Goal: Task Accomplishment & Management: Use online tool/utility

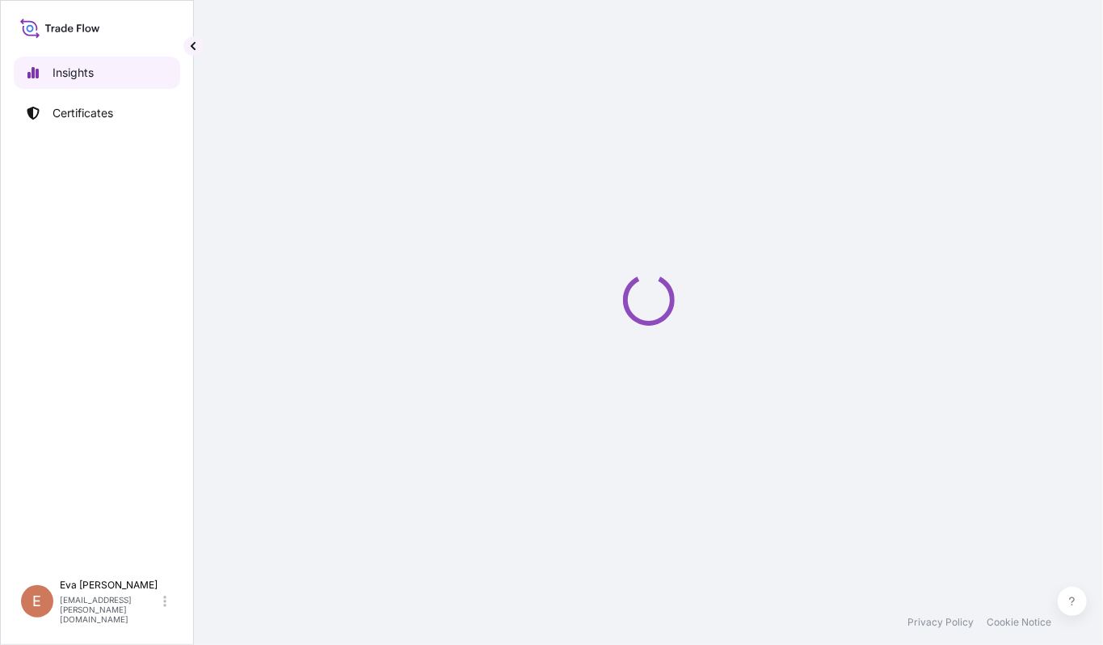
select select "2025"
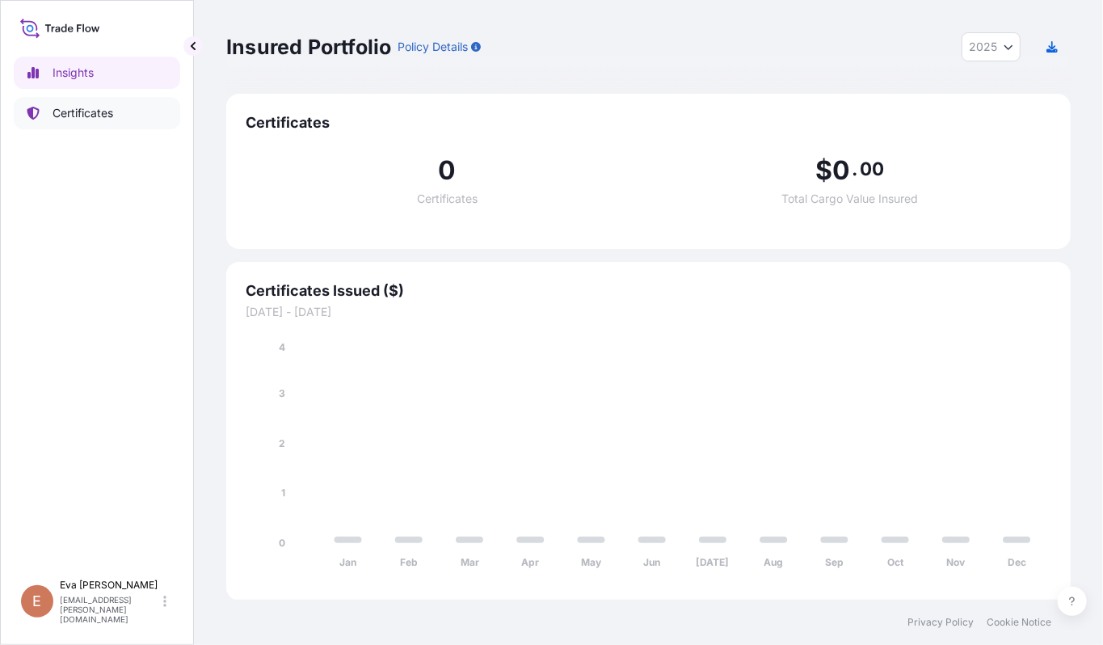
click at [95, 113] on p "Certificates" at bounding box center [83, 113] width 61 height 16
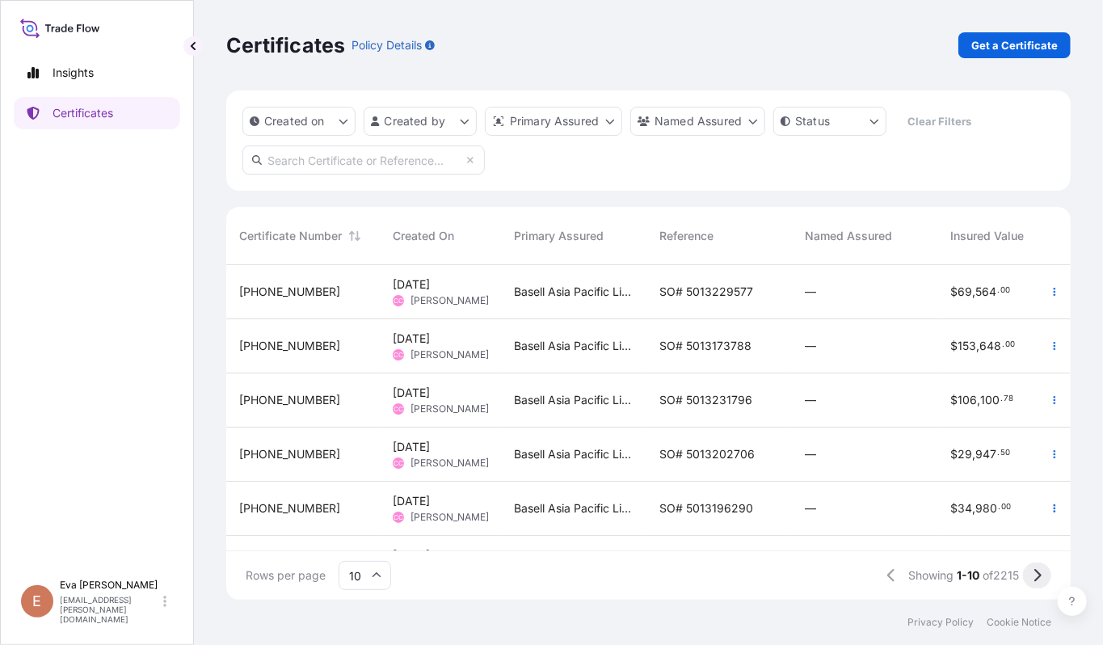
click at [1039, 573] on icon at bounding box center [1037, 575] width 9 height 15
click at [1042, 338] on button "button" at bounding box center [1055, 346] width 26 height 26
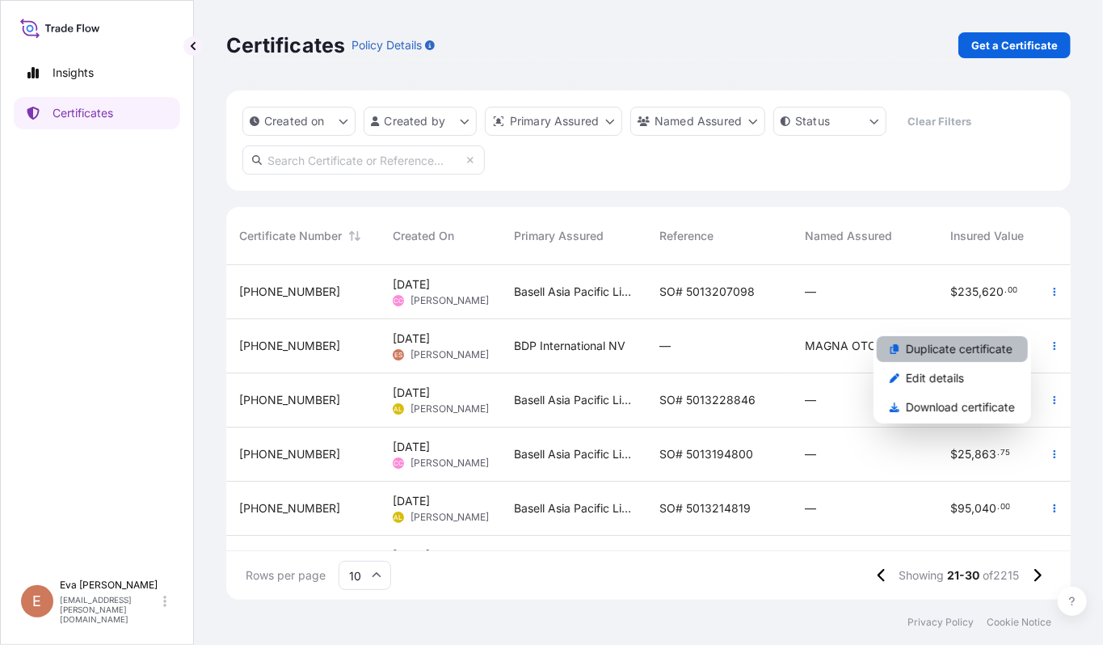
click at [933, 348] on p "Duplicate certificate" at bounding box center [959, 349] width 107 height 16
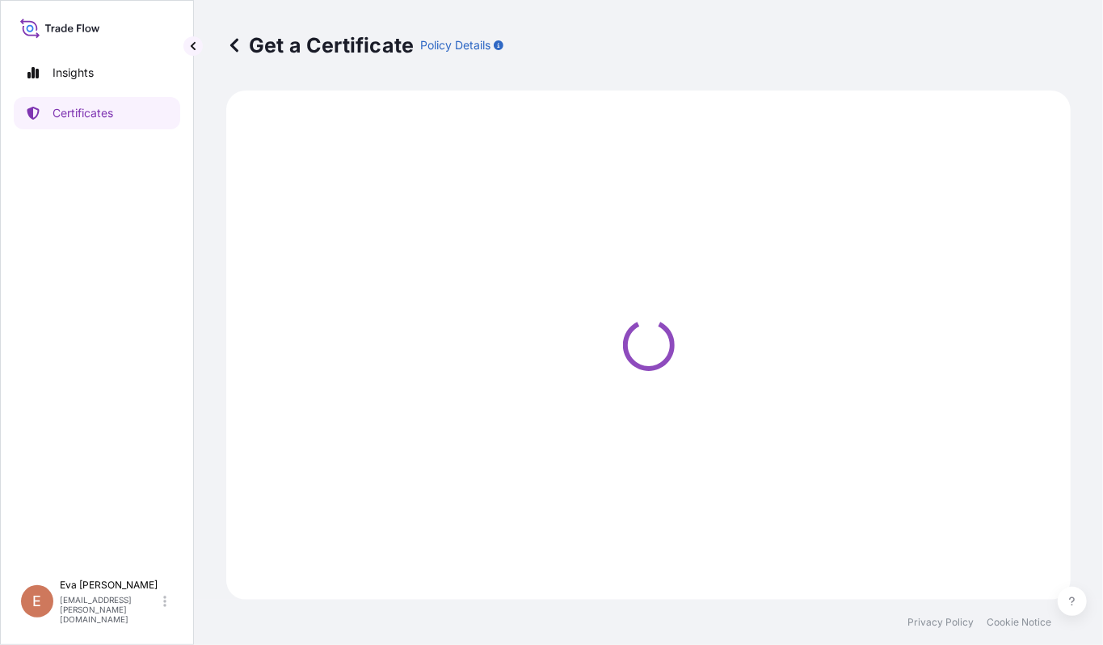
select select "Road / [GEOGRAPHIC_DATA]"
select select "Sea"
select select "Road / [GEOGRAPHIC_DATA]"
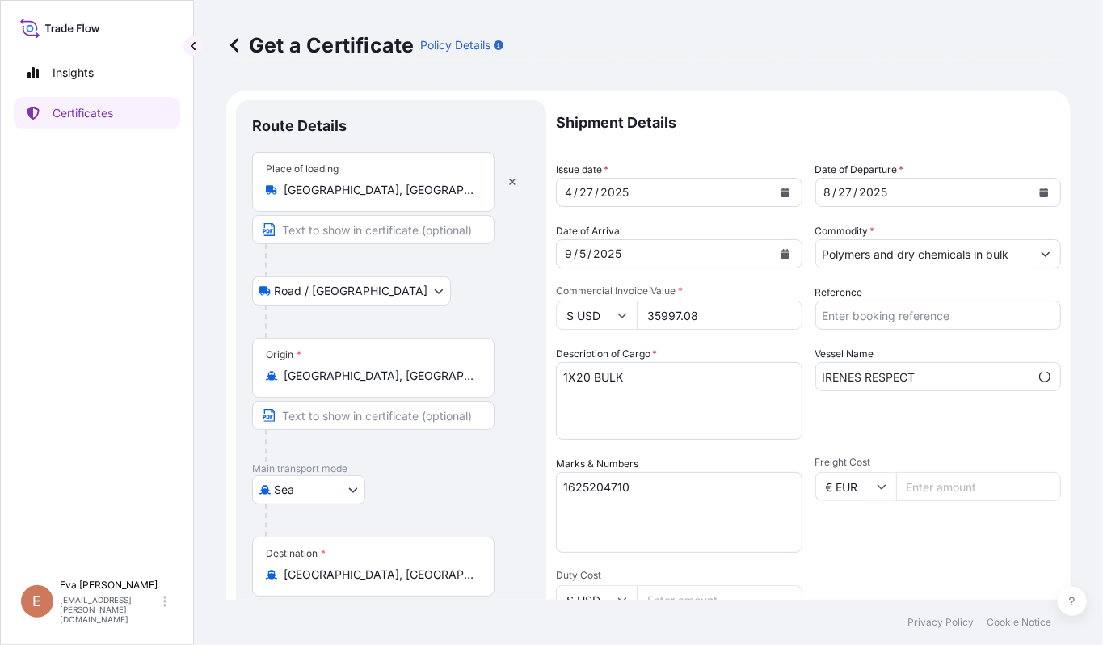
select select "32019"
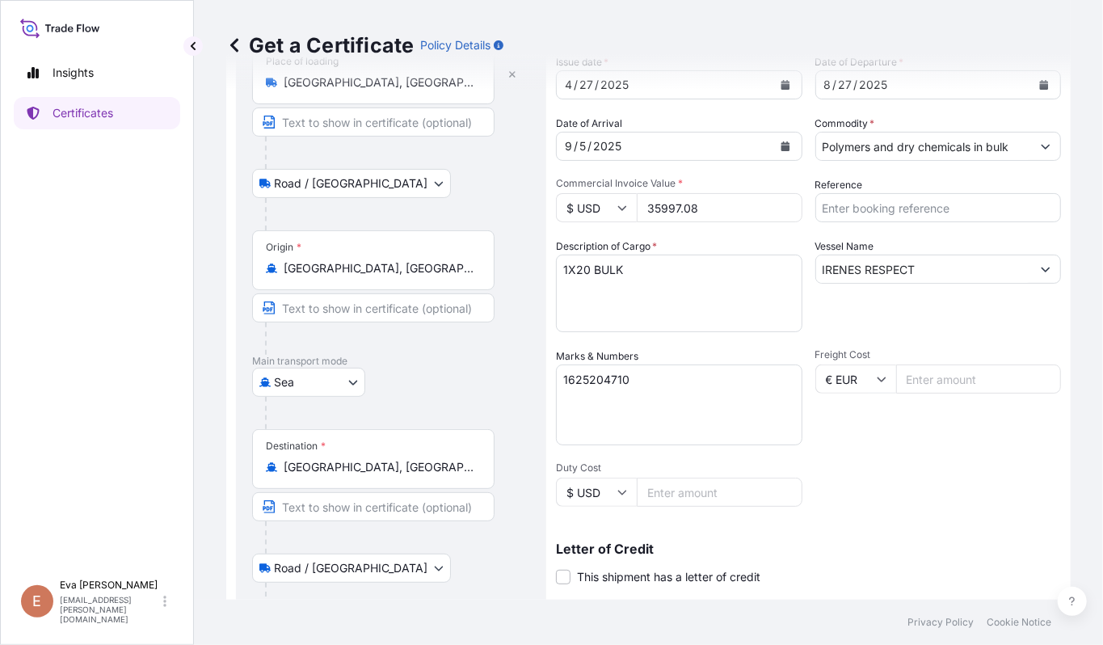
scroll to position [325, 0]
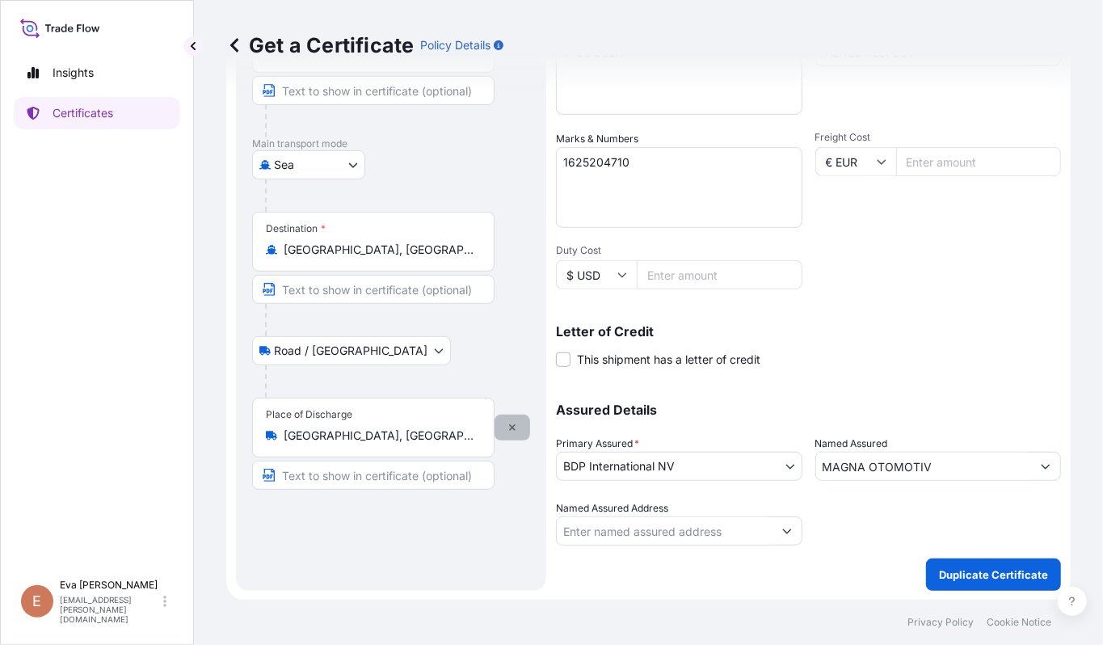
click at [521, 435] on button "button" at bounding box center [513, 428] width 36 height 26
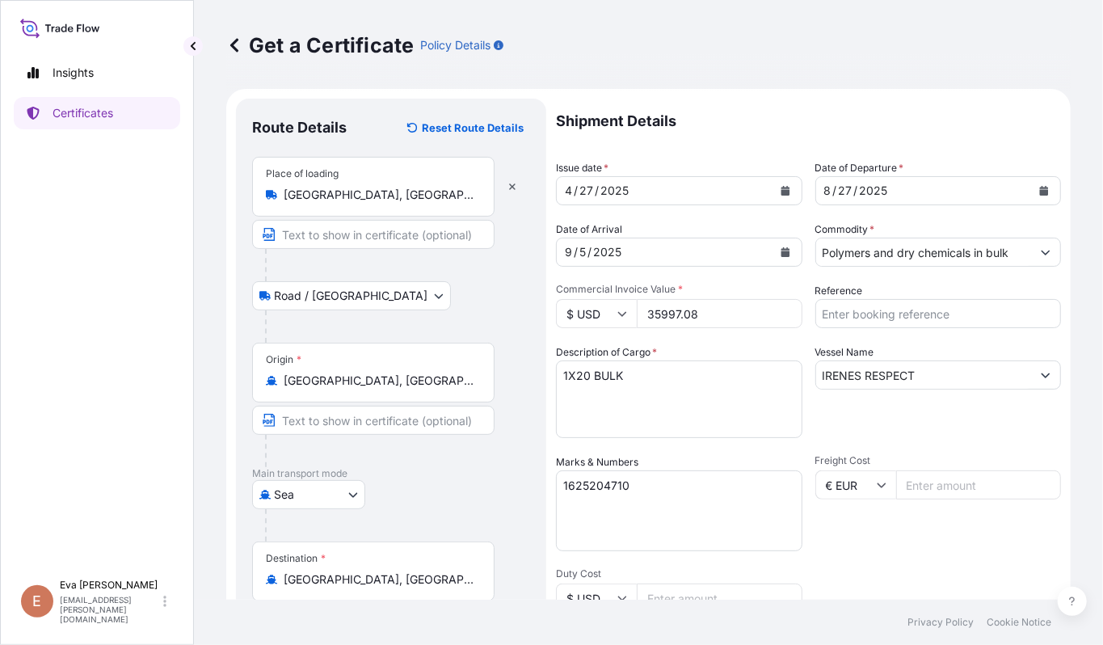
scroll to position [0, 0]
click at [781, 191] on icon "Calendar" at bounding box center [786, 193] width 10 height 10
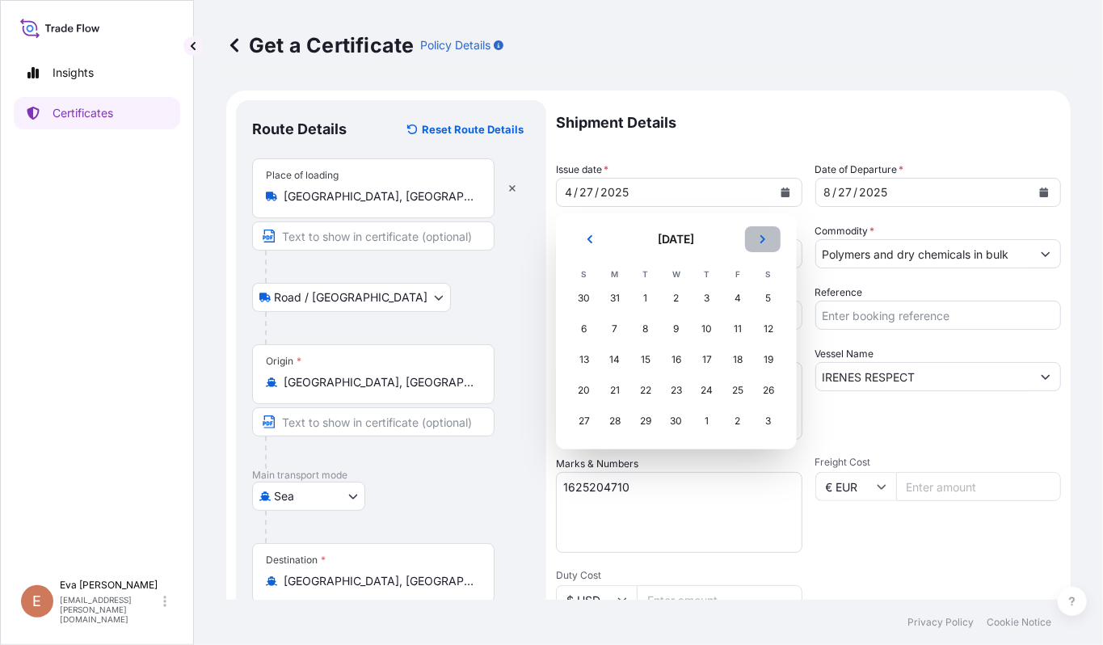
click at [761, 236] on icon "Next" at bounding box center [763, 239] width 5 height 8
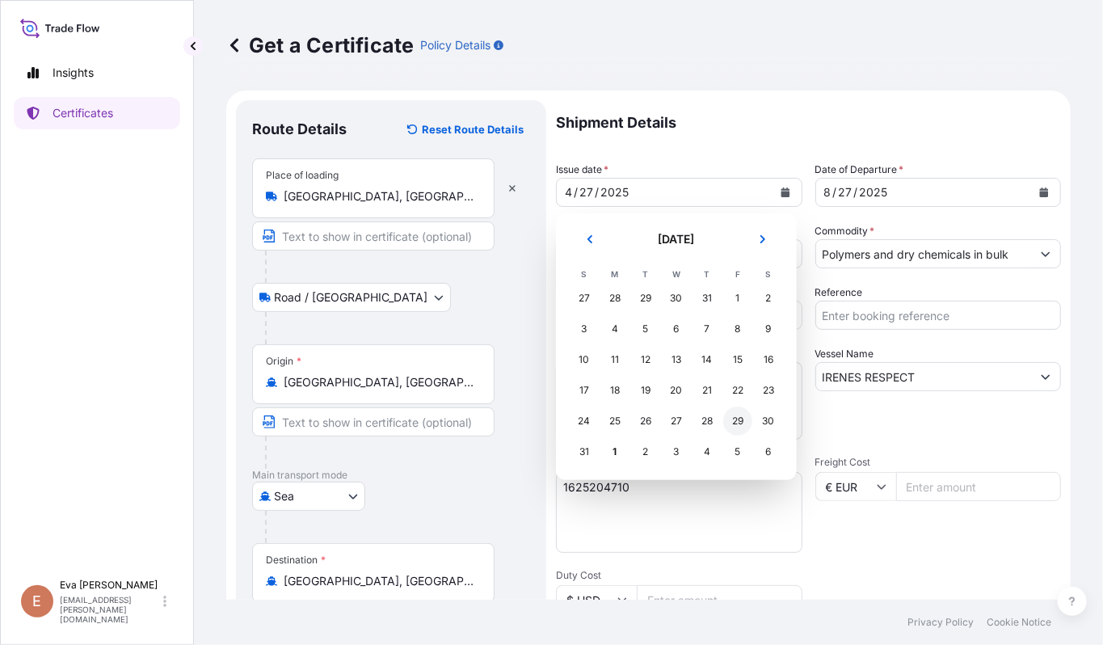
click at [742, 417] on div "29" at bounding box center [737, 421] width 29 height 29
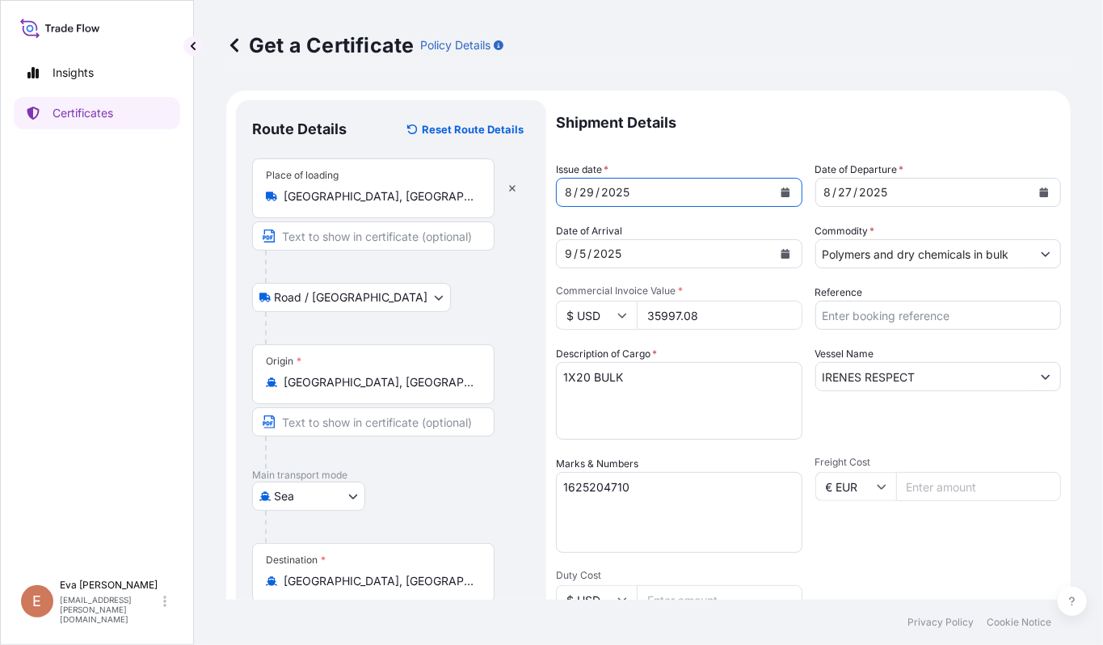
click at [1040, 188] on icon "Calendar" at bounding box center [1044, 193] width 9 height 10
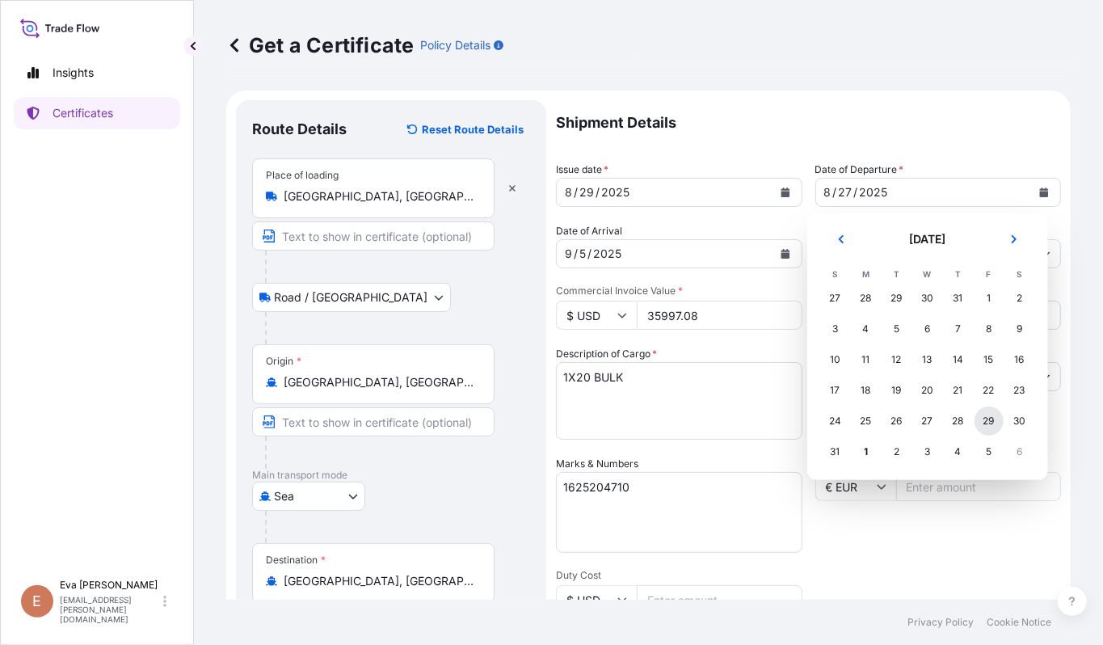
click at [984, 422] on div "29" at bounding box center [989, 421] width 29 height 29
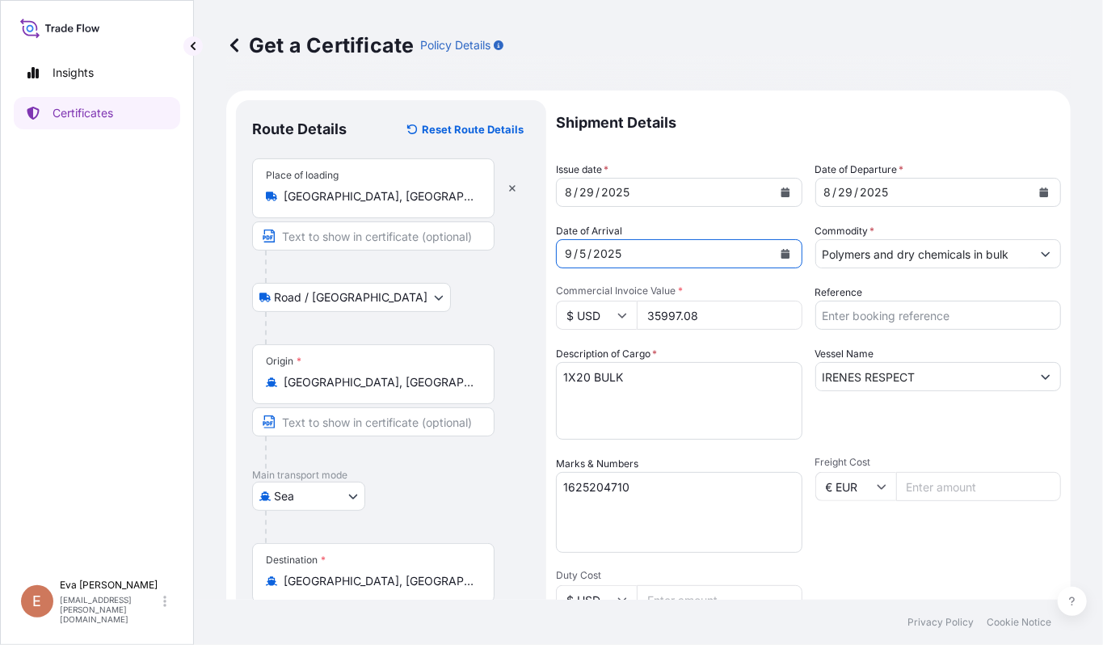
click at [503, 237] on form "Route Details Reset Route Details Place of loading [GEOGRAPHIC_DATA], [GEOGRAPH…" at bounding box center [648, 508] width 845 height 835
click at [546, 247] on form "Route Details Reset Route Details Place of loading [GEOGRAPHIC_DATA], [GEOGRAPH…" at bounding box center [648, 508] width 845 height 835
click at [622, 247] on div "2025" at bounding box center [608, 253] width 32 height 19
click at [773, 247] on button "Calendar" at bounding box center [786, 254] width 26 height 26
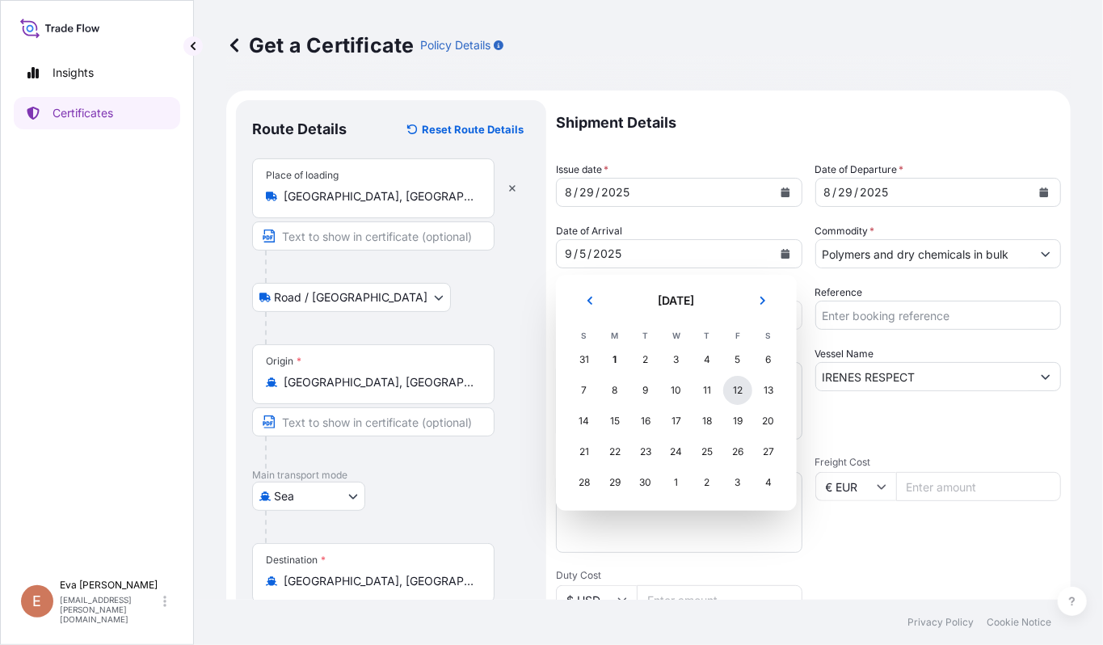
click at [735, 393] on div "12" at bounding box center [737, 390] width 29 height 29
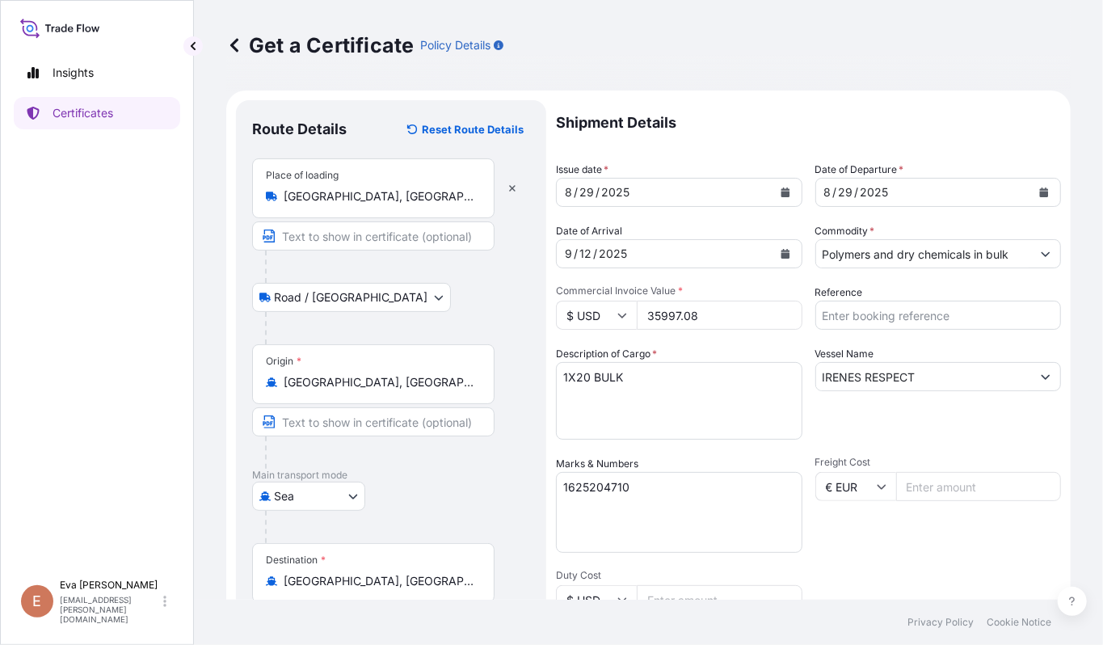
click at [669, 311] on input "35997.08" at bounding box center [720, 315] width 166 height 29
type input "31389.60"
drag, startPoint x: 926, startPoint y: 378, endPoint x: 592, endPoint y: 488, distance: 352.2
click at [713, 380] on div "Shipment Details Issue date * [DATE] Date of Departure * [DATE] Date of Arrival…" at bounding box center [808, 485] width 505 height 770
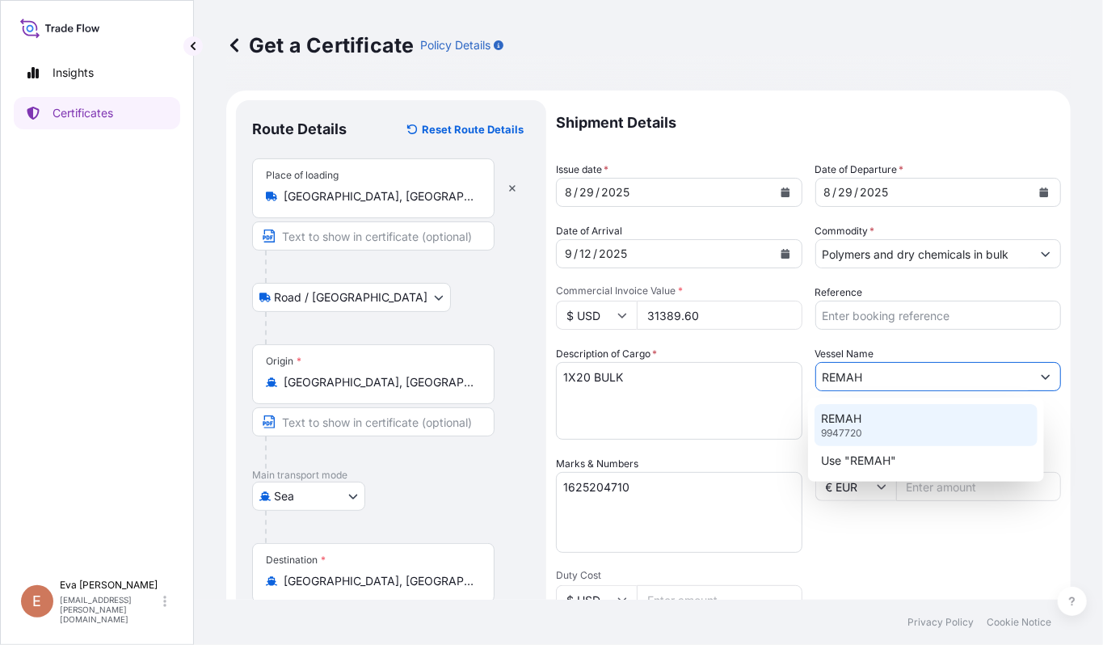
click at [854, 430] on p "9947720" at bounding box center [841, 433] width 41 height 13
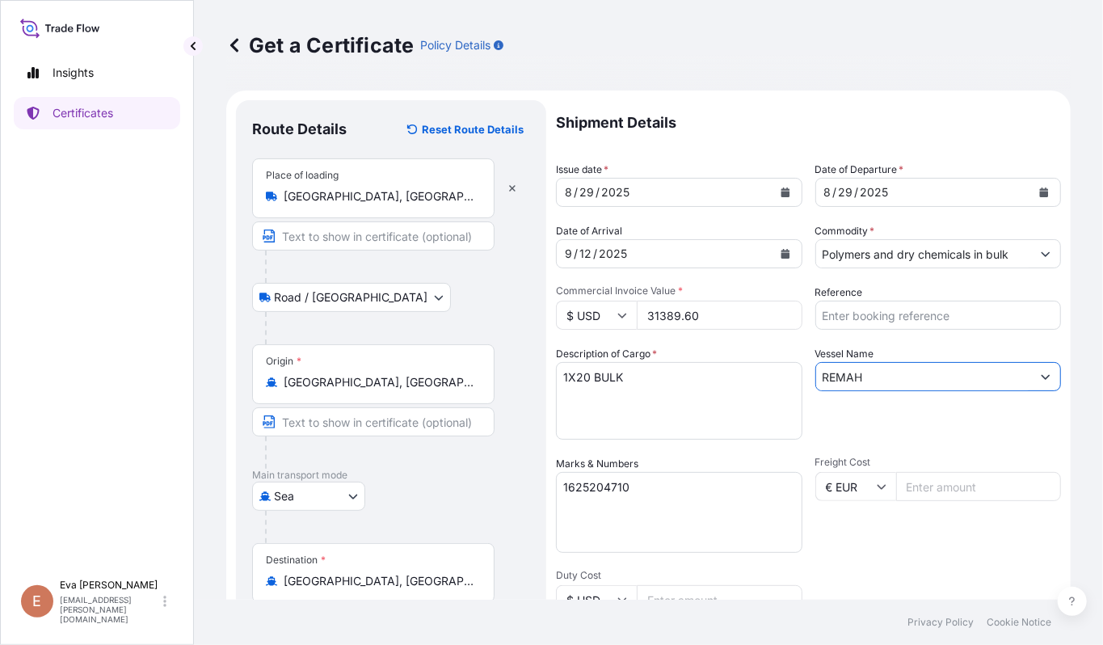
type input "REMAH"
click at [676, 490] on textarea "1625204710" at bounding box center [679, 512] width 247 height 81
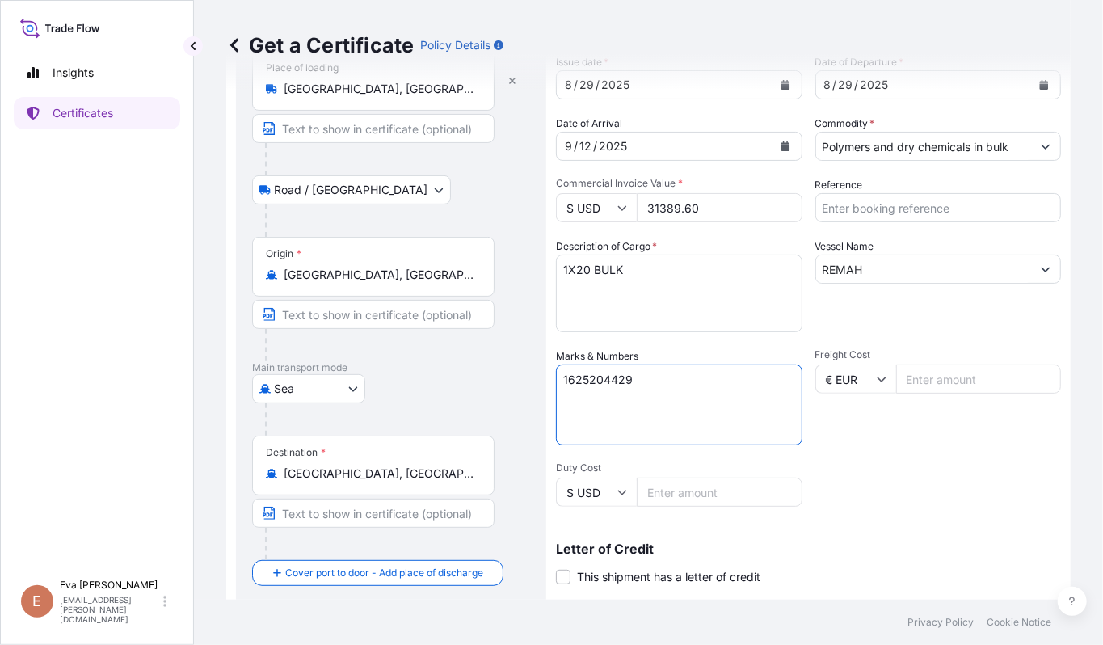
scroll to position [325, 0]
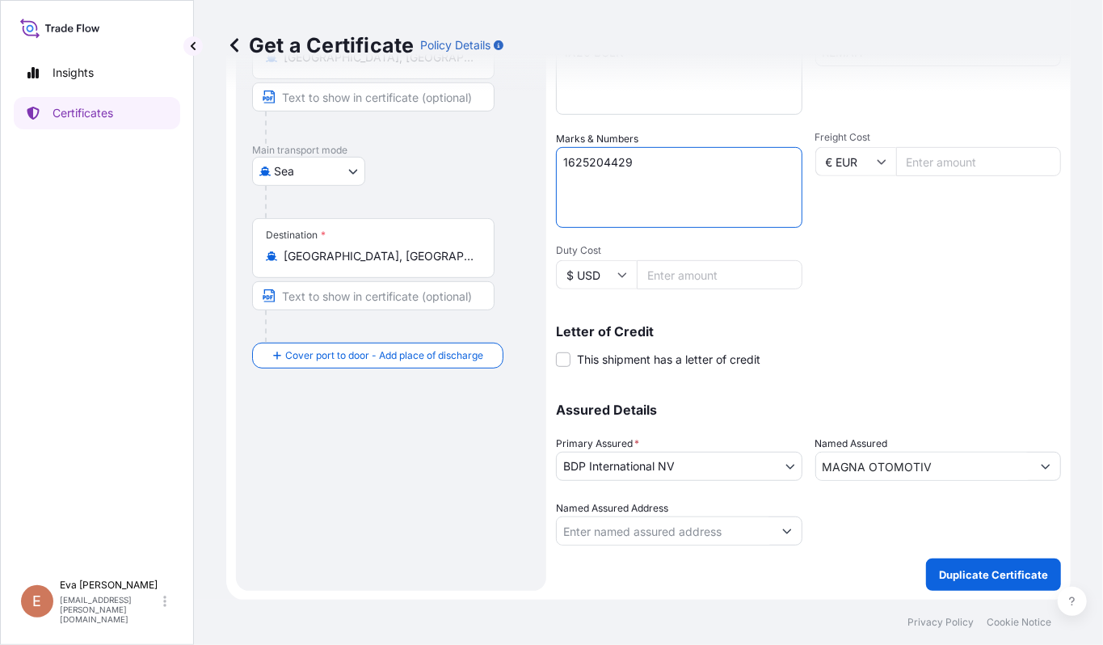
type textarea "1625204429"
click at [951, 467] on input "MAGNA OTOMOTIV" at bounding box center [924, 466] width 216 height 29
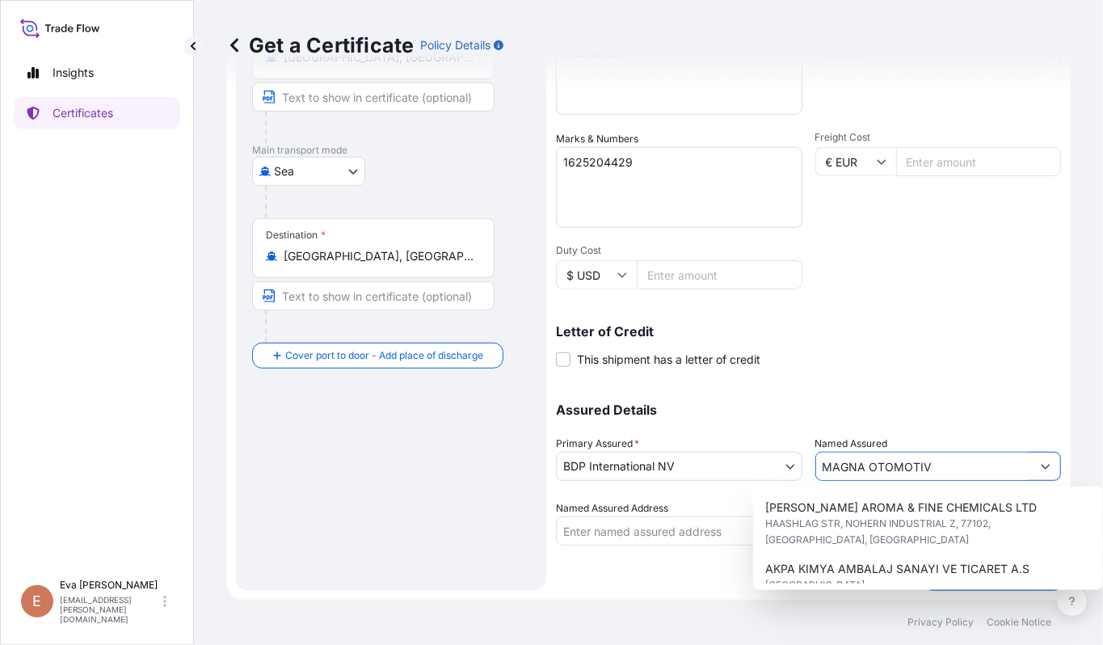
drag, startPoint x: 951, startPoint y: 467, endPoint x: 800, endPoint y: 457, distance: 151.5
click at [800, 457] on div "Assured Details Primary Assured * BDP International NV Basell Poliolefine [GEOG…" at bounding box center [808, 465] width 505 height 162
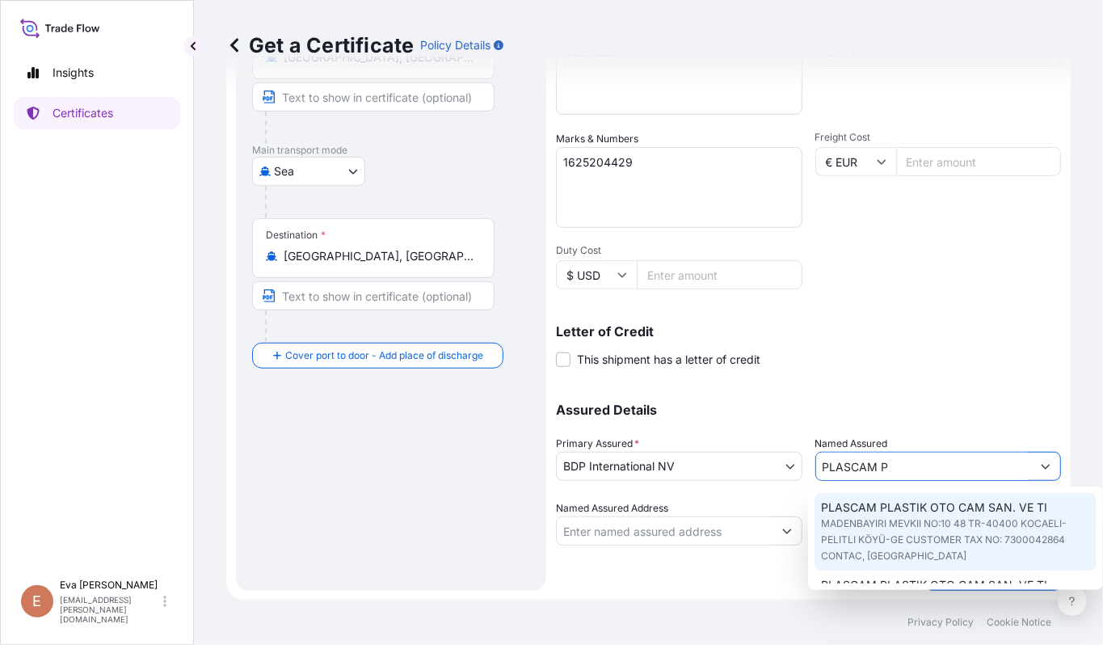
click at [889, 504] on span "PLASCAM PLASTIK OTO CAM SAN. VE TI" at bounding box center [934, 508] width 226 height 16
type input "PLASCAM PLASTIK OTO CAM SAN. VE TI"
type input "MADENBAYIRI MEVKII NO:10 48TR-40400 KOCAELI-PELITLI KÖYÜ-GECUSTOMER TAX NO: 730…"
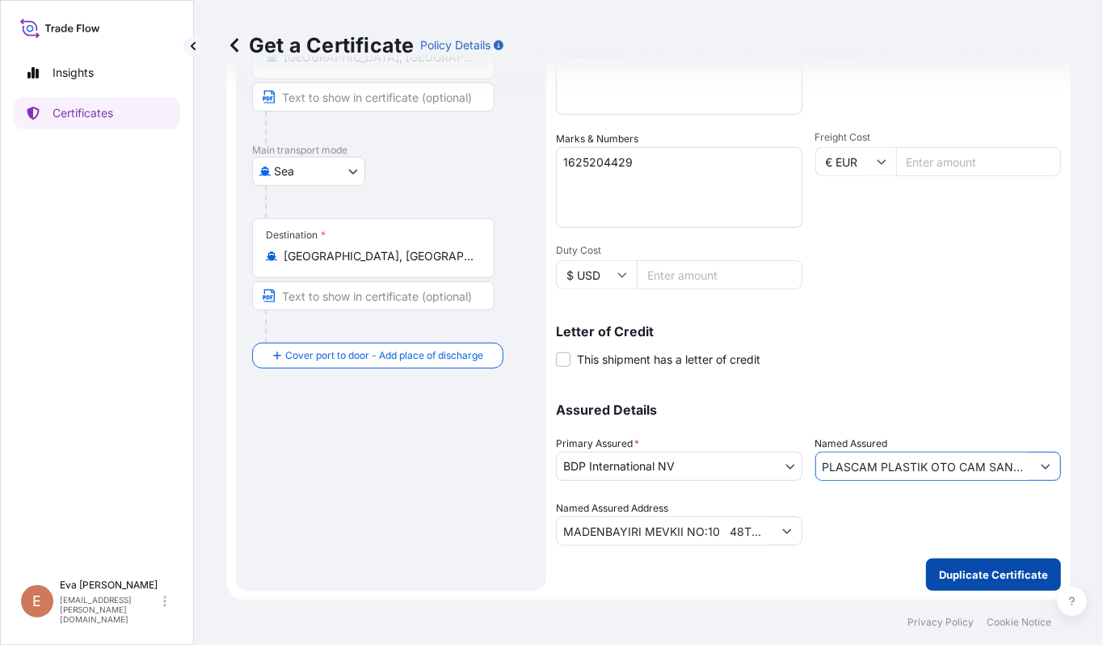
type input "PLASCAM PLASTIK OTO CAM SAN. VE TI"
click at [984, 583] on button "Duplicate Certificate" at bounding box center [993, 575] width 135 height 32
type input "MADENBAYIRI MEVKII NO:10 48TR-40400 KOCAELI-PELITLI KÖYÜ-GECUSTOMER TAX NO: 730…"
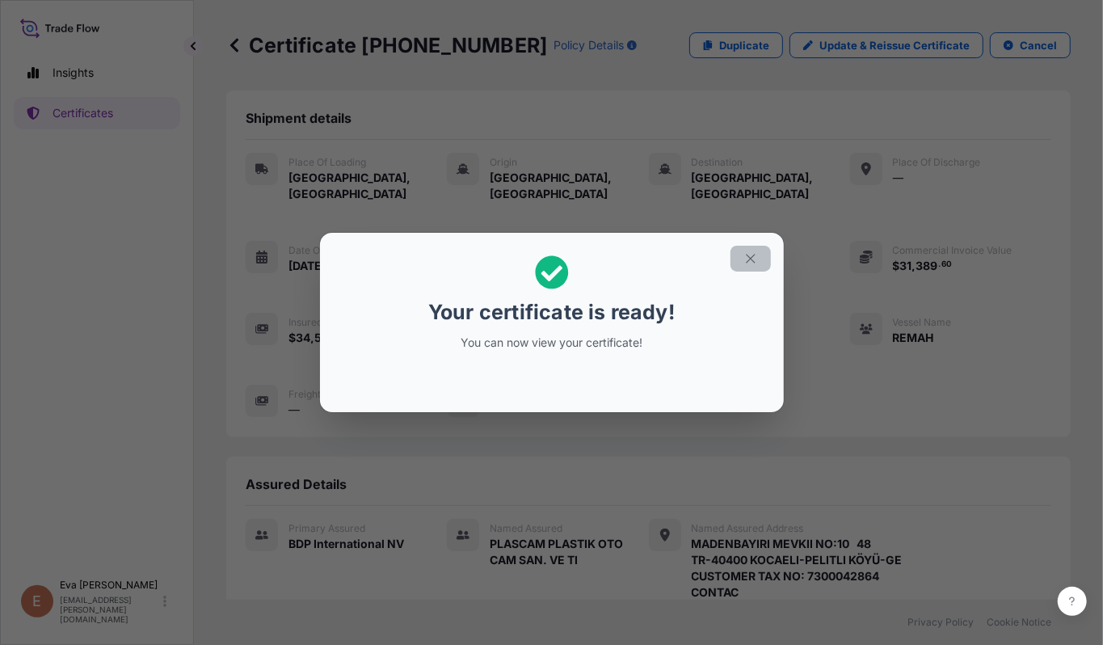
click at [757, 262] on icon "button" at bounding box center [751, 258] width 15 height 15
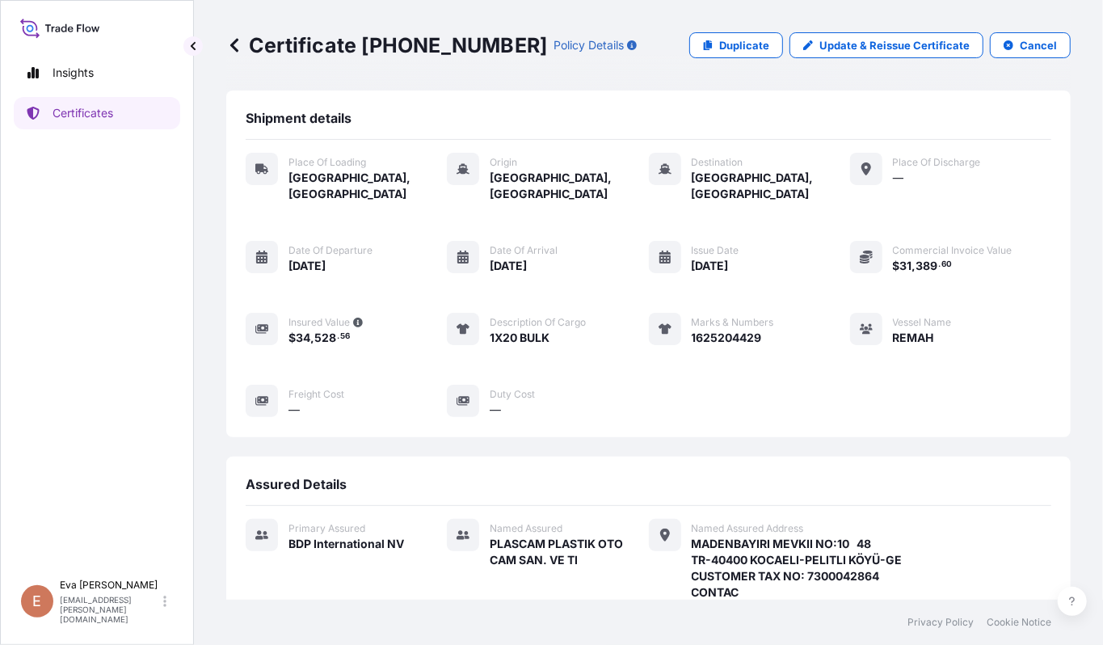
scroll to position [365, 0]
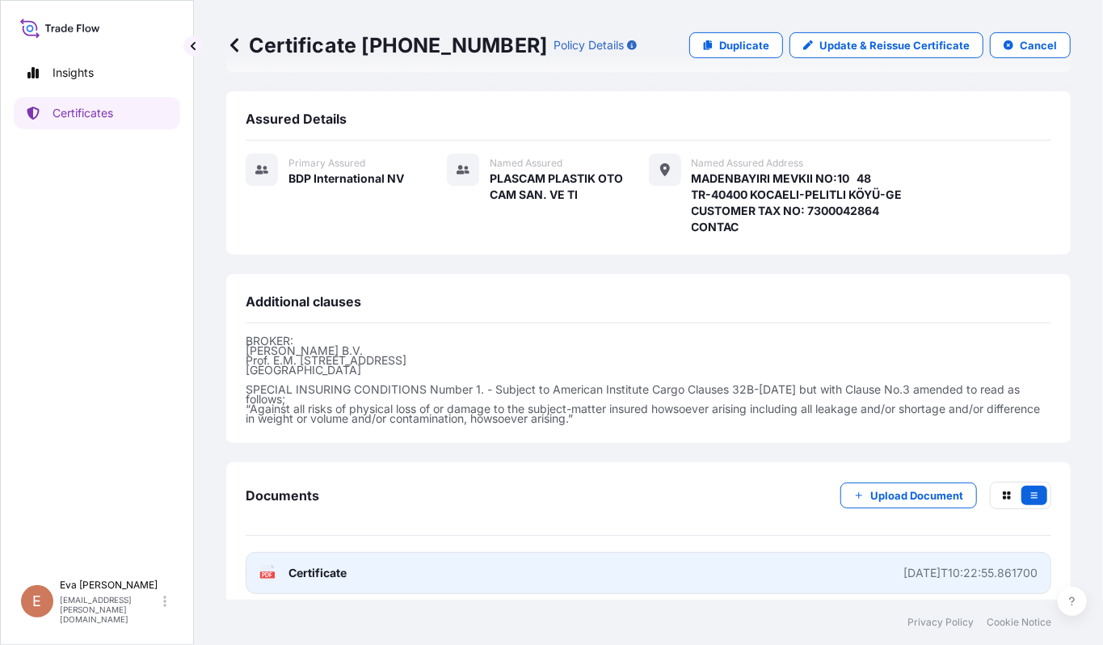
click at [301, 565] on span "Certificate" at bounding box center [318, 573] width 58 height 16
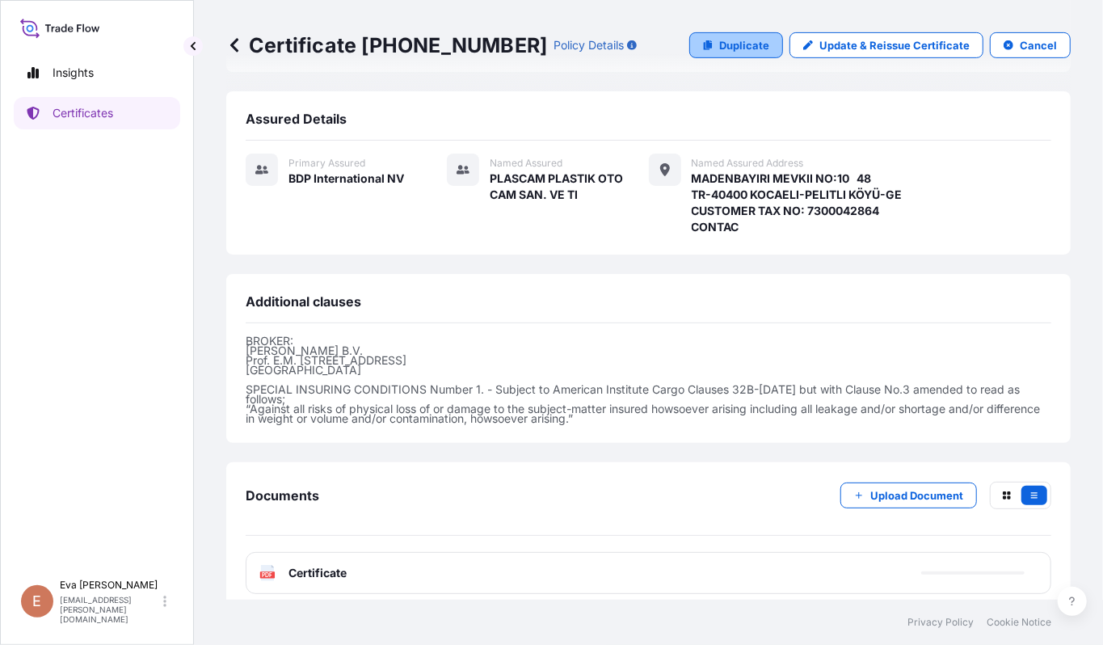
click at [728, 39] on p "Duplicate" at bounding box center [744, 45] width 50 height 16
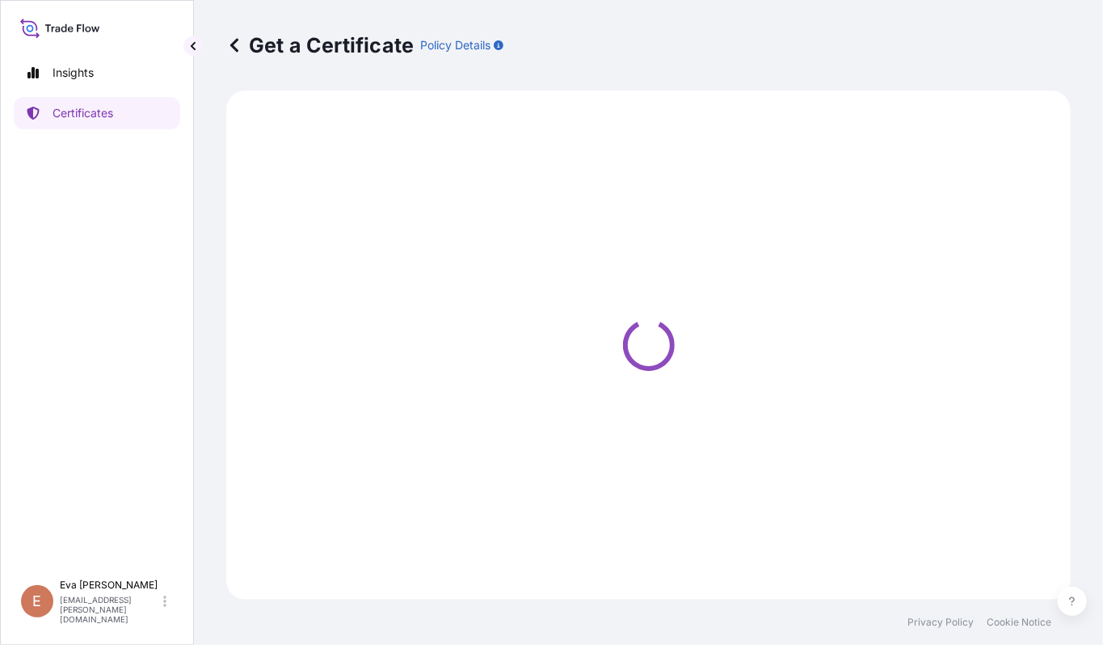
select select "Road / [GEOGRAPHIC_DATA]"
select select "Sea"
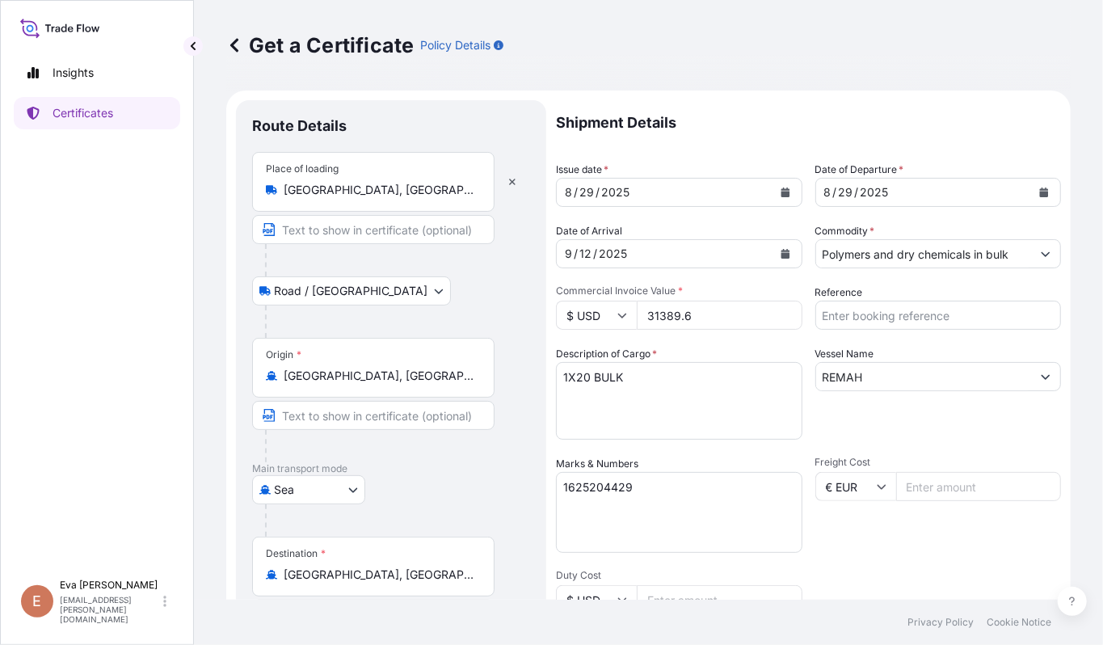
type input "MADENBAYIRI MEVKII NO:10 48TR-40400 KOCAELI-PELITLI KÖYÜ-GECUSTOMER TAX NO: 730…"
select select "32019"
click at [666, 314] on input "31389.6" at bounding box center [720, 315] width 166 height 29
type input "25542"
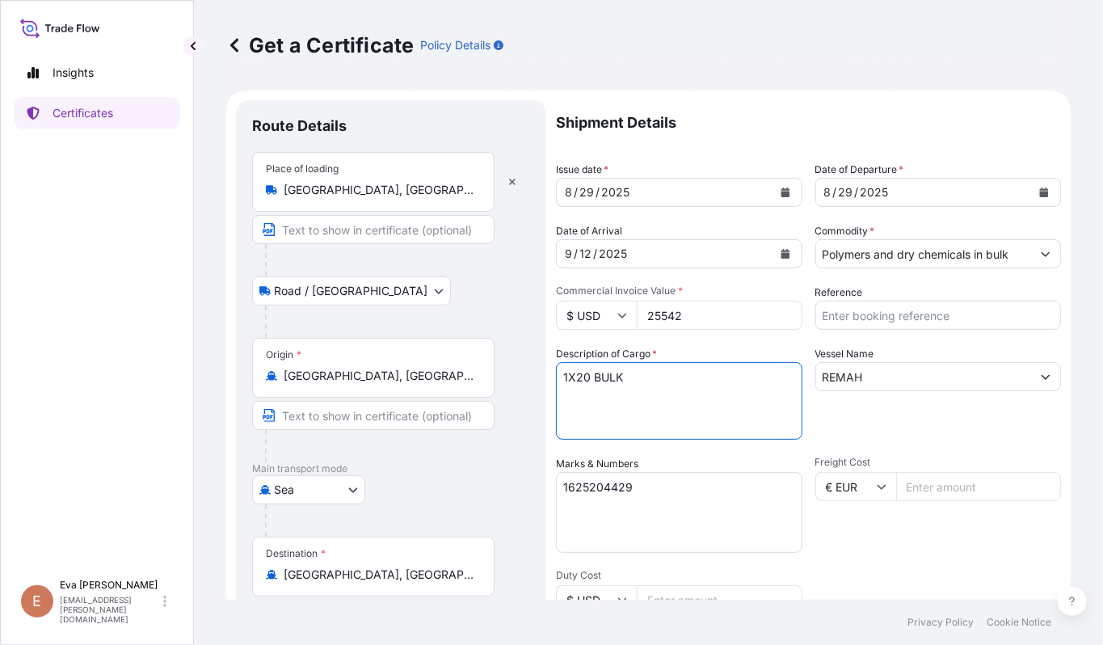
drag, startPoint x: 627, startPoint y: 370, endPoint x: 590, endPoint y: 376, distance: 37.6
click at [590, 376] on textarea "1X20 BULK" at bounding box center [679, 401] width 247 height 78
type textarea "1X20'"
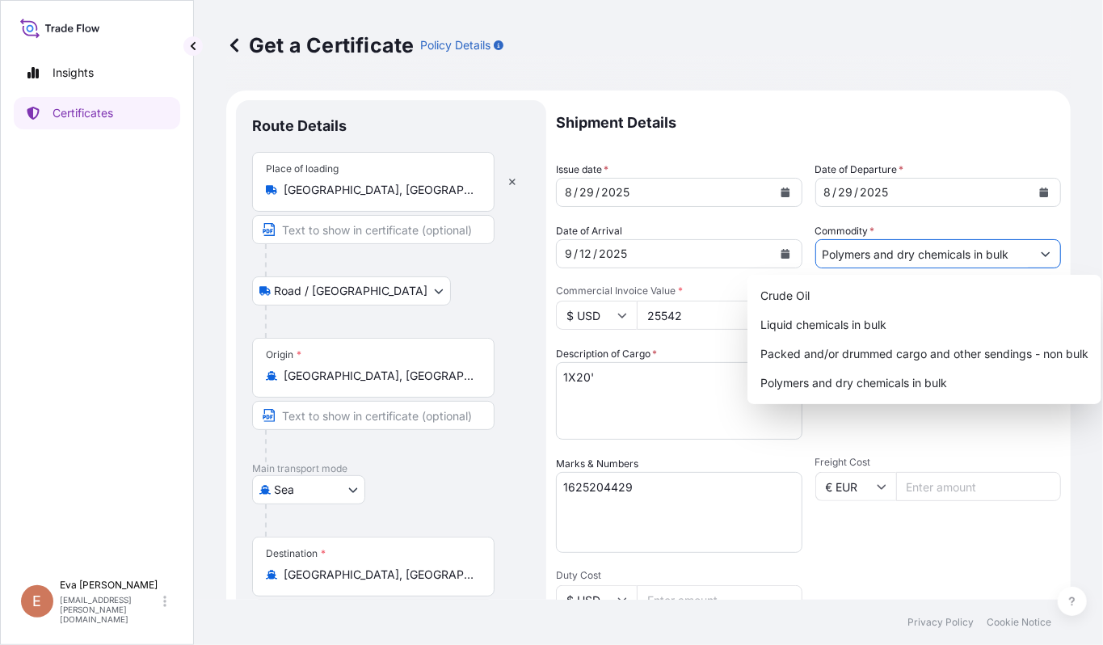
click at [1003, 251] on input "Polymers and dry chemicals in bulk" at bounding box center [924, 253] width 216 height 29
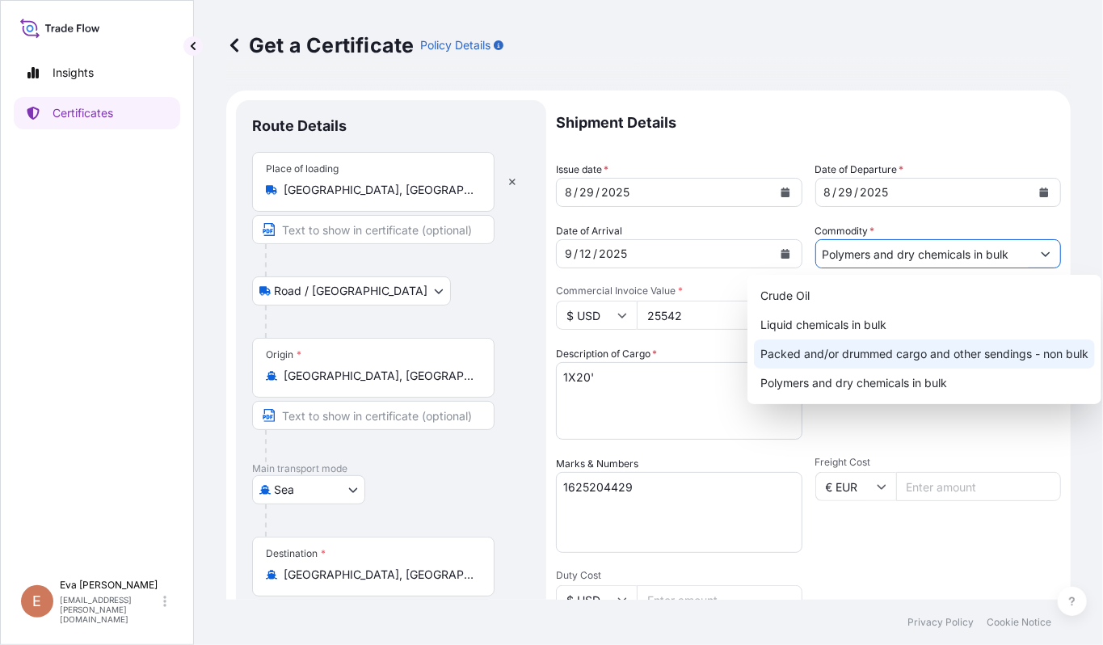
click at [942, 356] on div "Packed and/or drummed cargo and other sendings - non bulk" at bounding box center [924, 353] width 341 height 29
type input "Packed and/or drummed cargo and other sendings - non bulk"
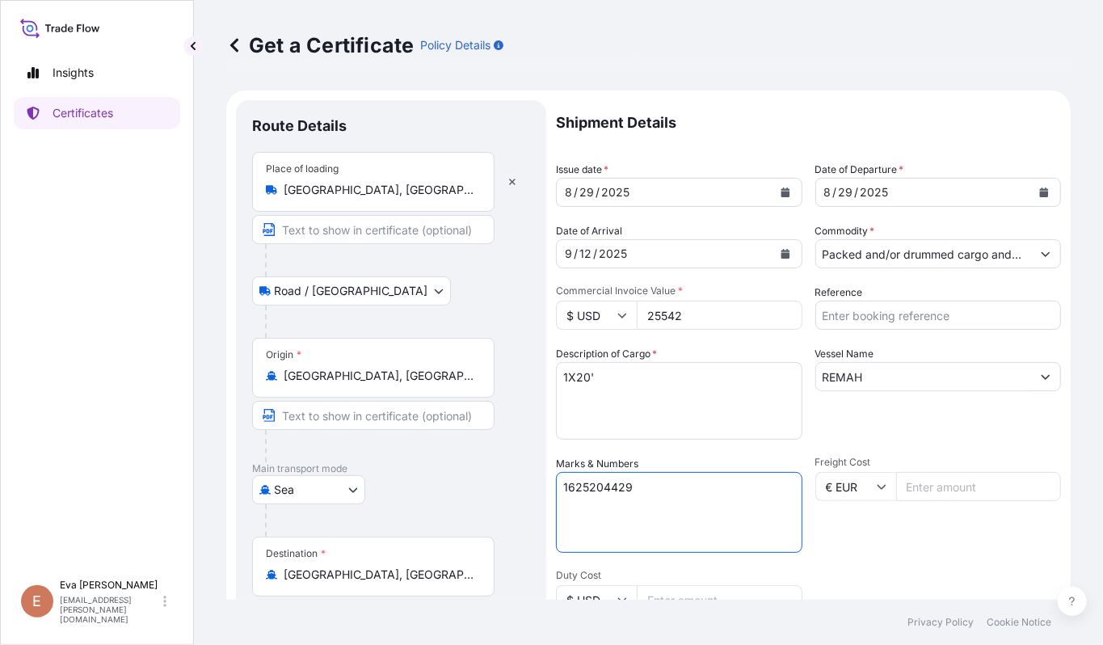
click at [677, 489] on textarea "1625204429" at bounding box center [679, 512] width 247 height 81
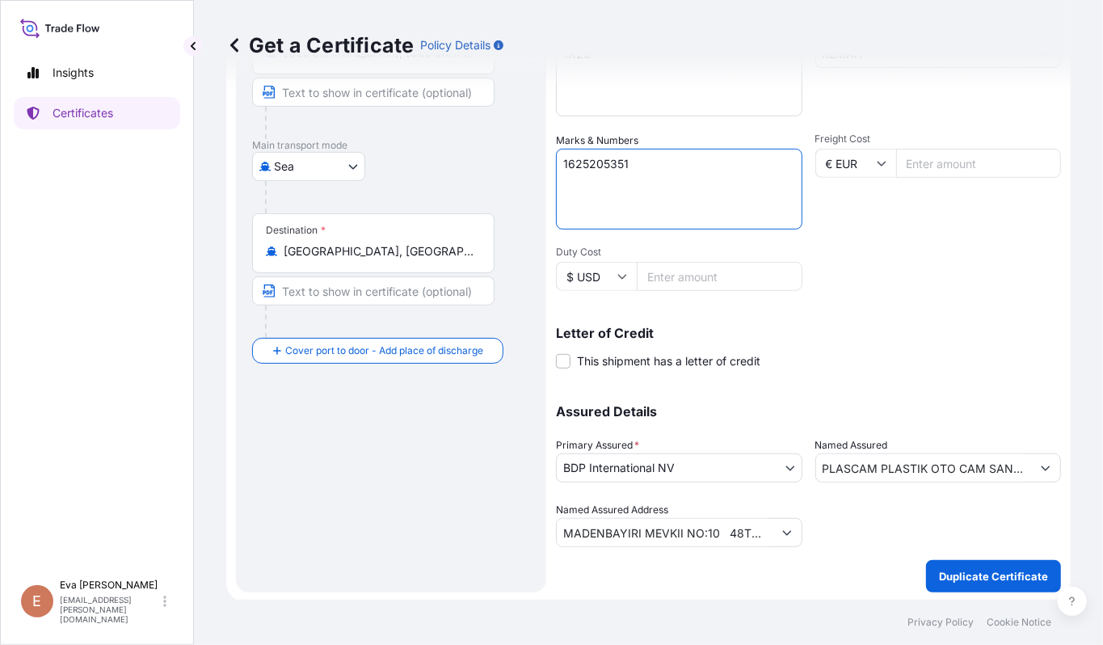
type textarea "1625205351"
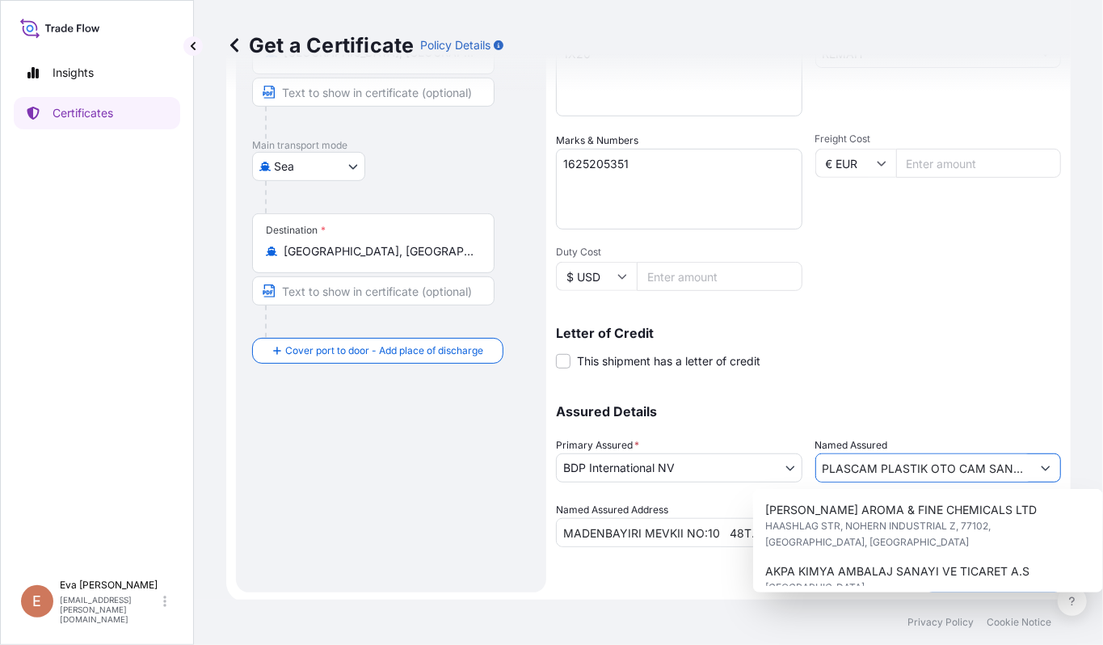
click at [939, 469] on input "PLASCAM PLASTIK OTO CAM SAN. VE TI" at bounding box center [924, 467] width 216 height 29
drag, startPoint x: 1010, startPoint y: 466, endPoint x: 32, endPoint y: 394, distance: 979.8
click at [42, 380] on div "Insights Certificates E [PERSON_NAME] [PERSON_NAME][EMAIL_ADDRESS][PERSON_NAME]…" at bounding box center [551, 322] width 1103 height 645
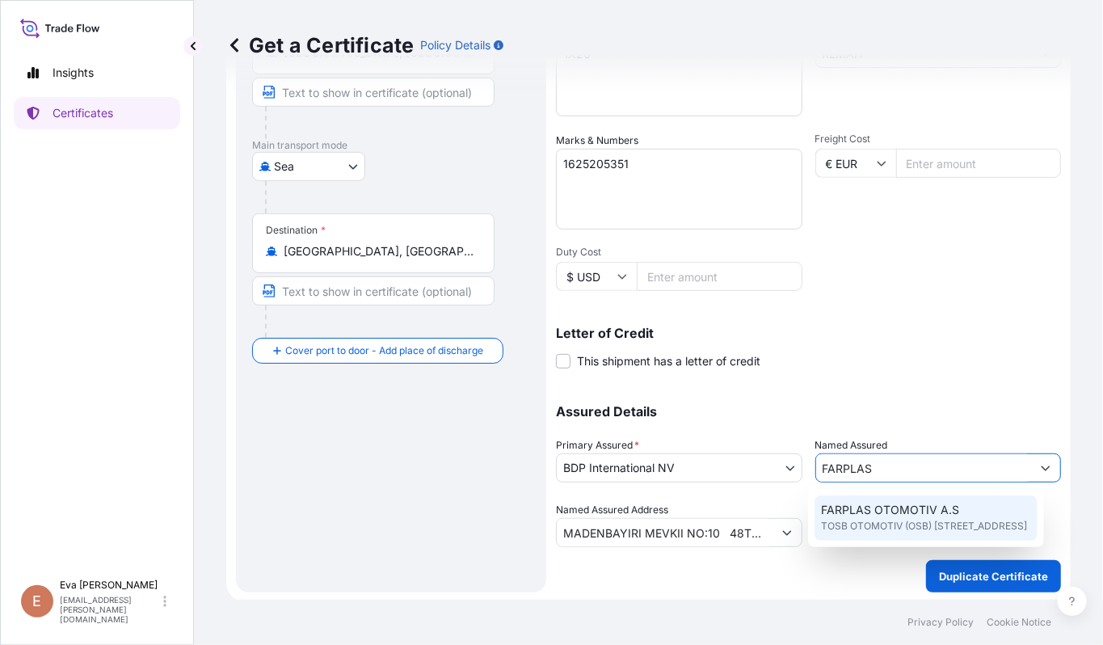
click at [891, 506] on span "FARPLAS OTOMOTIV A.S" at bounding box center [890, 510] width 138 height 16
type input "FARPLAS OTOMOTIV A.S"
type input "TOSB OTOMOTIV (OSB) MAH.3.CAD NO:11/2"
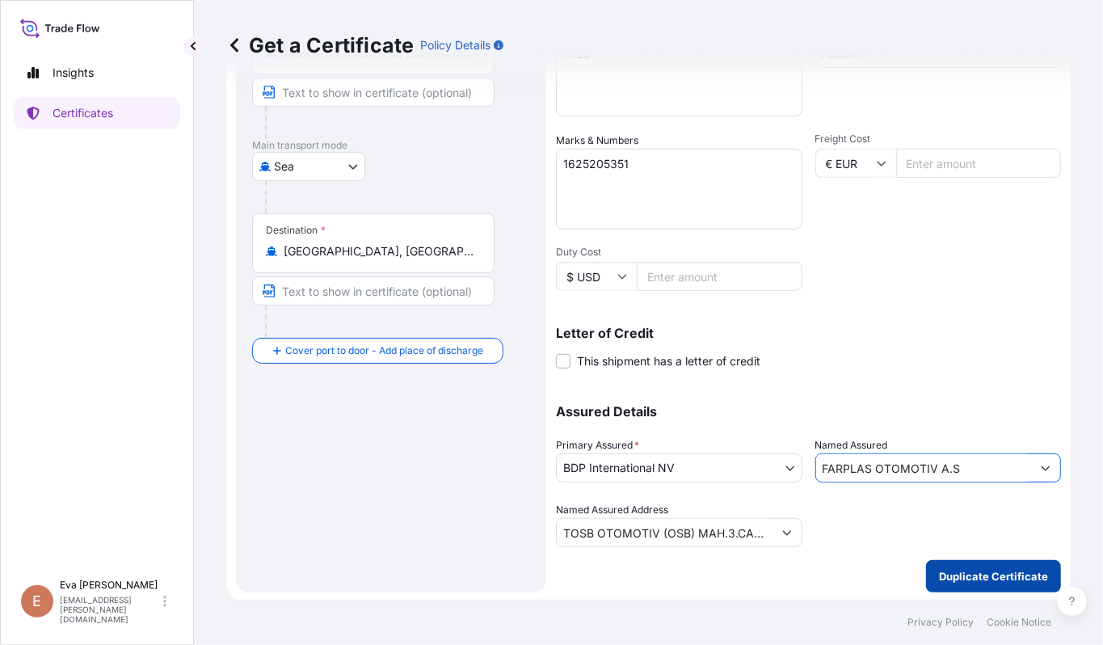
type input "FARPLAS OTOMOTIV A.S"
click at [976, 588] on button "Duplicate Certificate" at bounding box center [993, 576] width 135 height 32
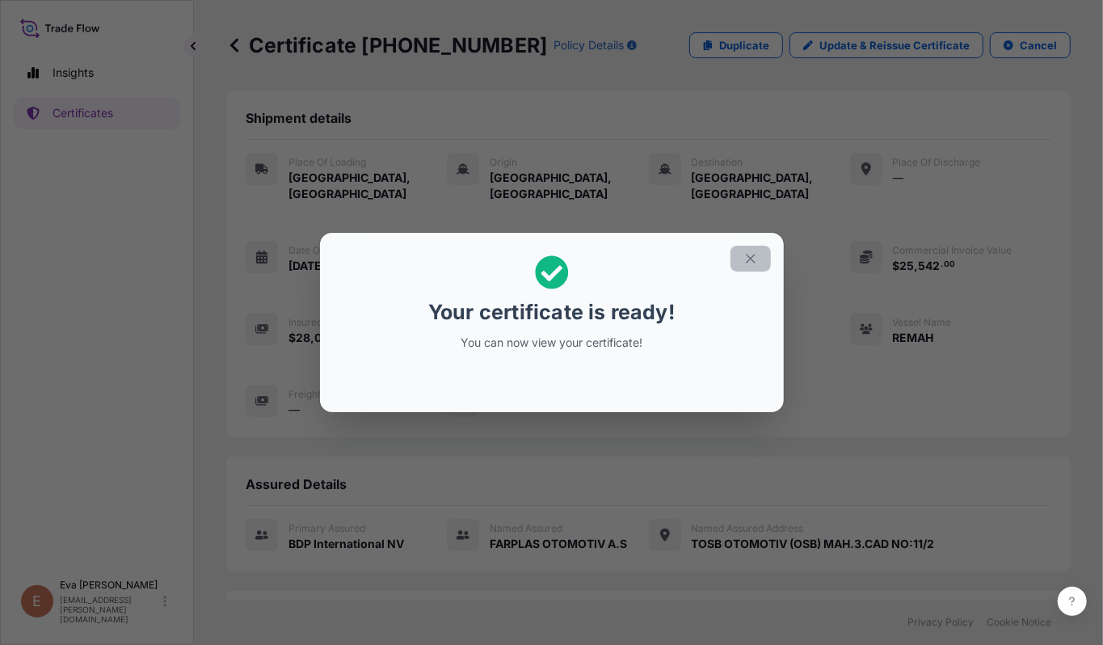
click at [752, 257] on icon "button" at bounding box center [750, 259] width 9 height 9
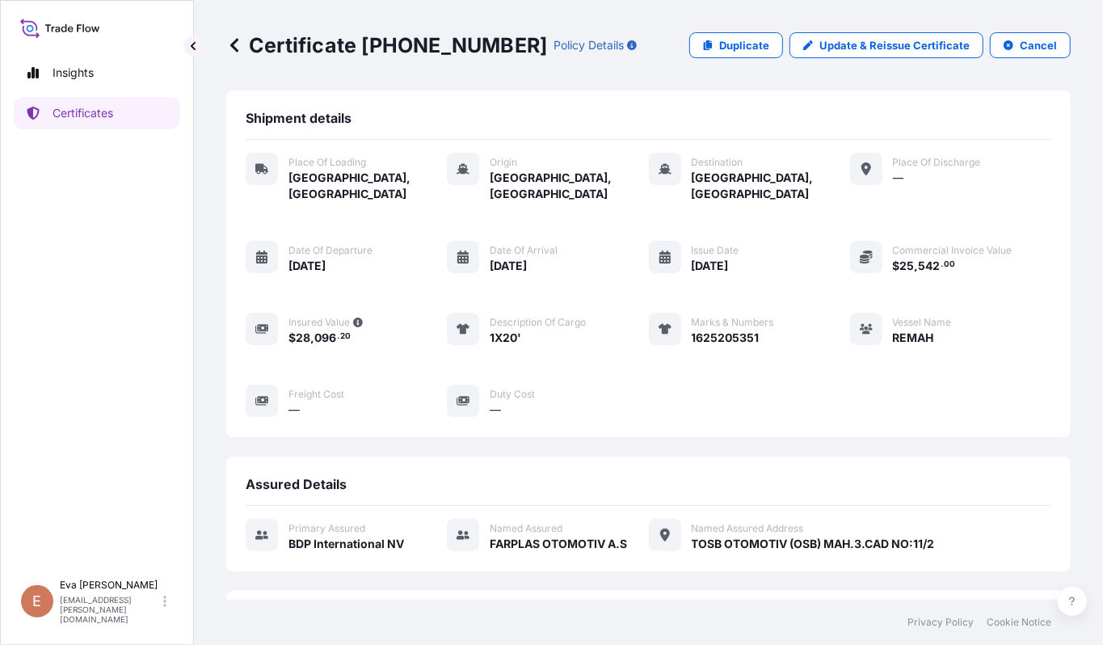
scroll to position [307, 0]
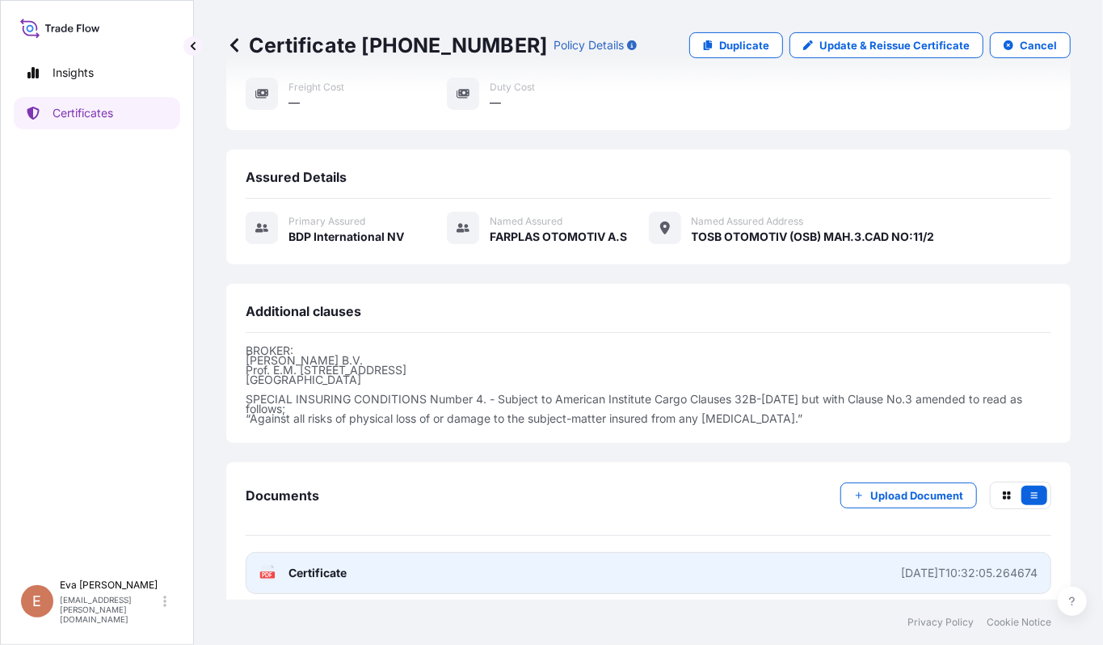
click at [263, 572] on text "PDF" at bounding box center [268, 575] width 11 height 6
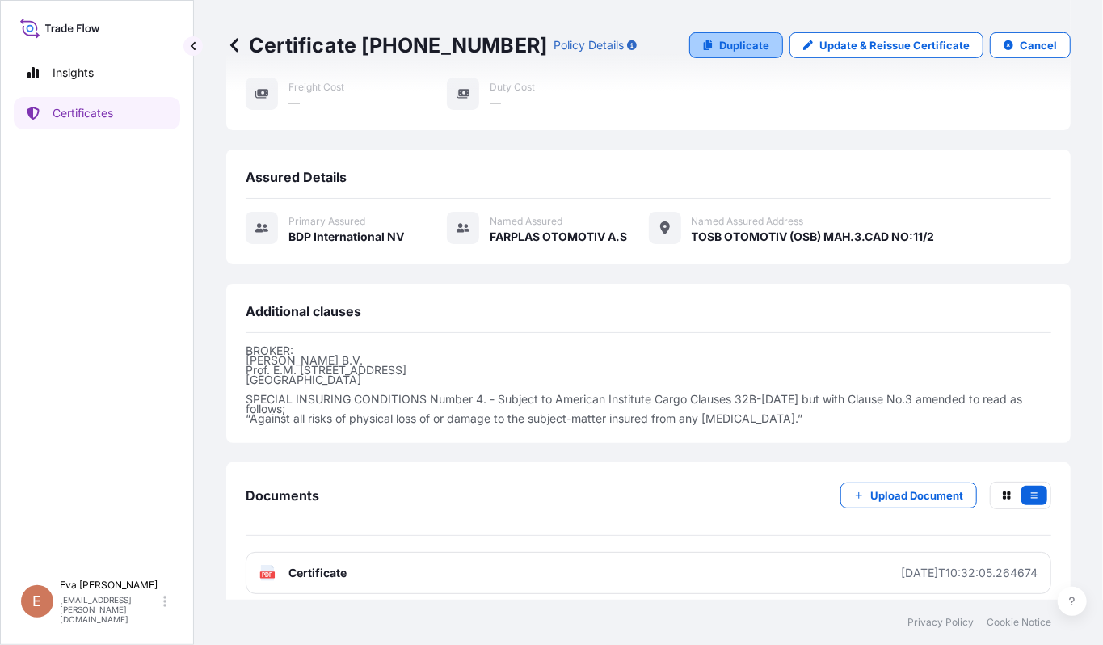
click at [719, 43] on p "Duplicate" at bounding box center [744, 45] width 50 height 16
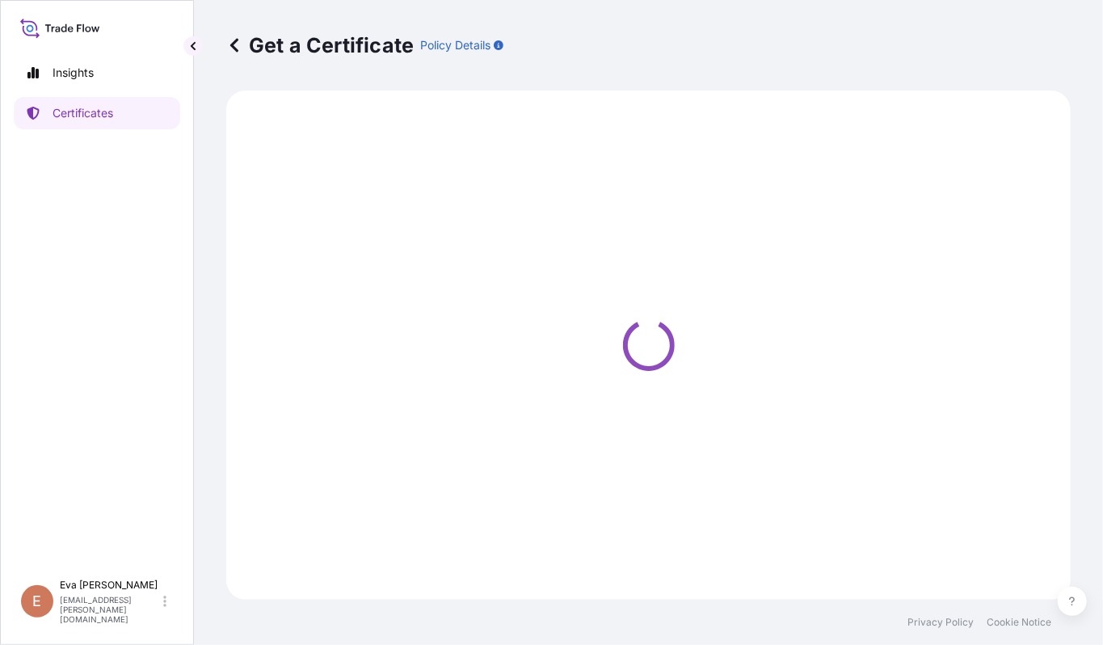
select select "Road / [GEOGRAPHIC_DATA]"
select select "Sea"
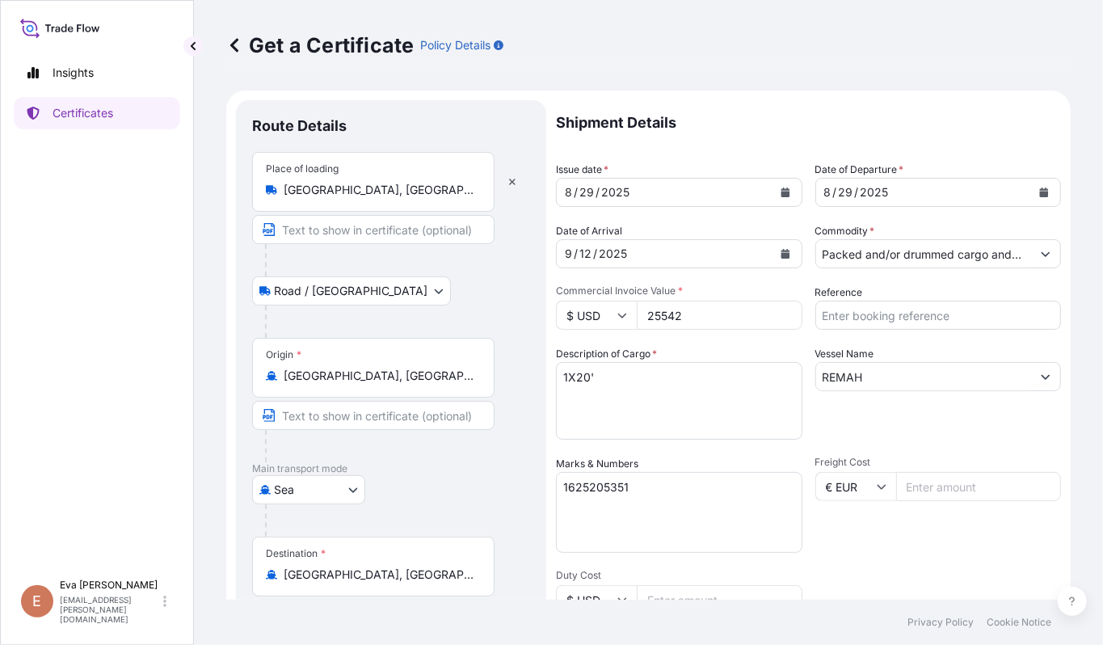
select select "32019"
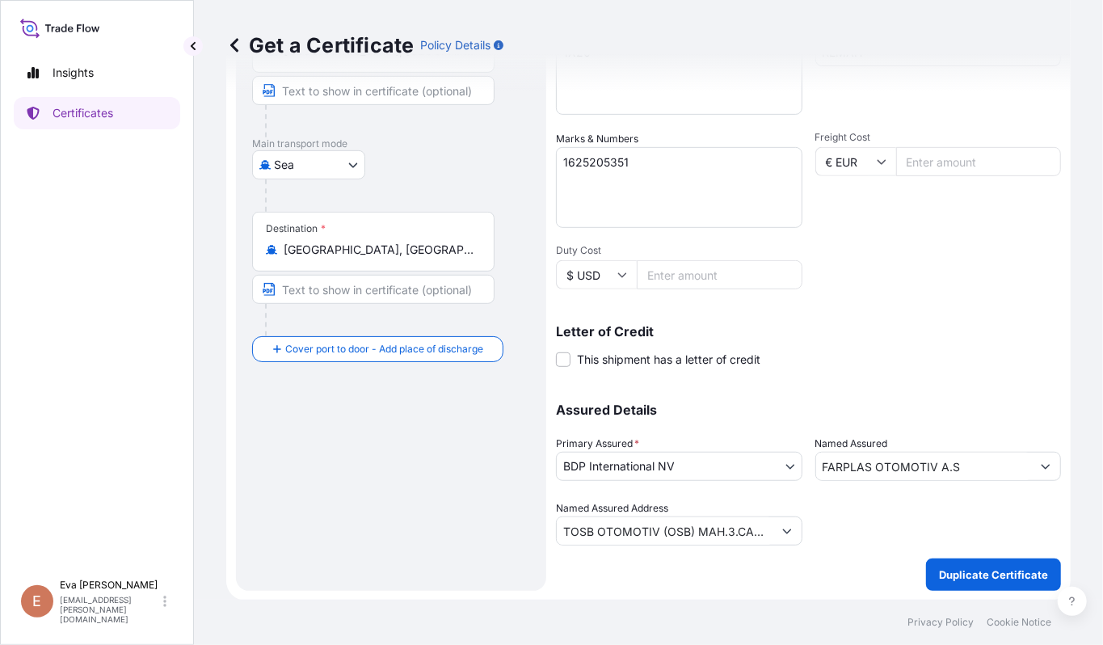
scroll to position [2, 0]
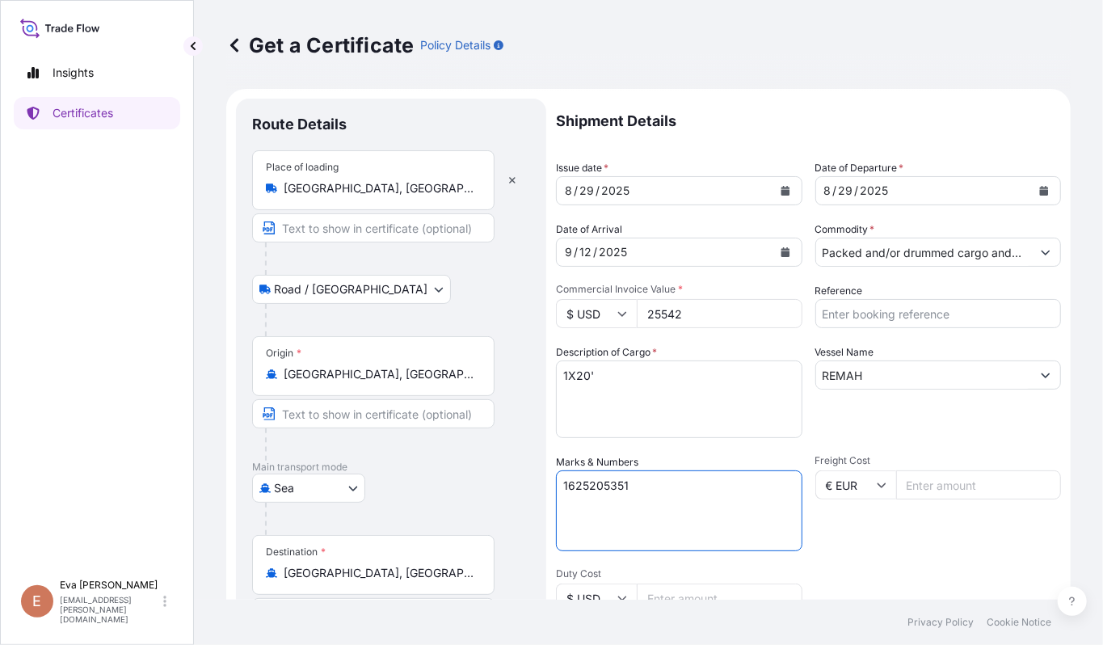
click at [642, 487] on textarea "1625205351" at bounding box center [679, 510] width 247 height 81
type textarea "1625205352"
drag, startPoint x: 706, startPoint y: 314, endPoint x: 542, endPoint y: 299, distance: 165.5
click at [542, 299] on form "Route Details Place of loading [GEOGRAPHIC_DATA], [GEOGRAPHIC_DATA] Road / Inla…" at bounding box center [648, 506] width 845 height 835
click at [666, 317] on input "25542" at bounding box center [720, 313] width 166 height 29
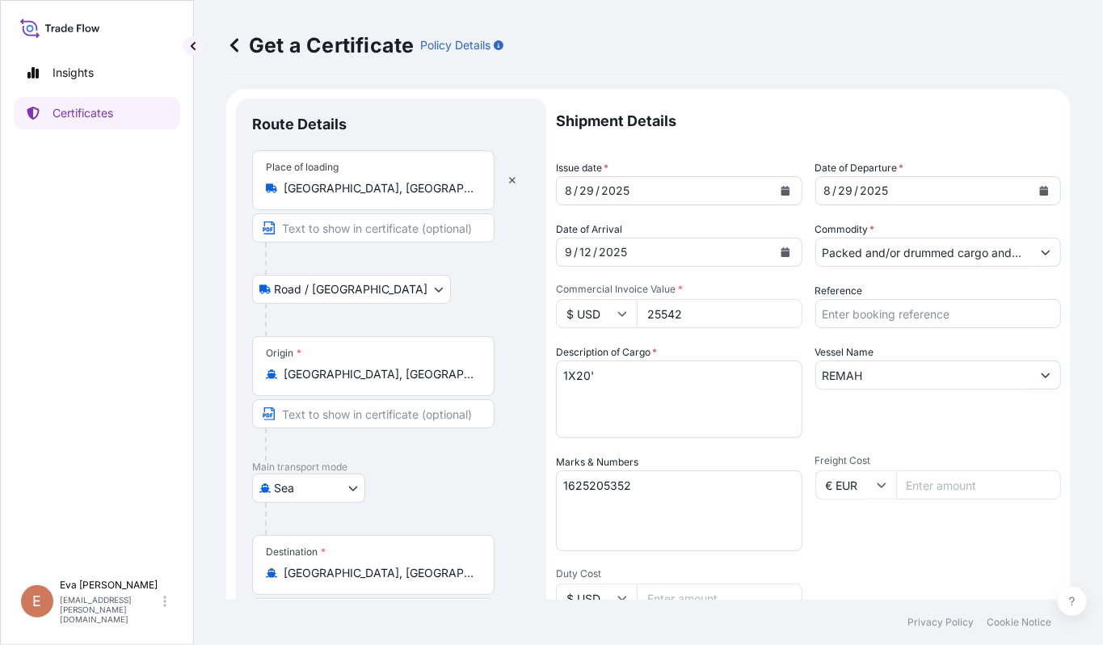
click at [666, 317] on input "25542" at bounding box center [720, 313] width 166 height 29
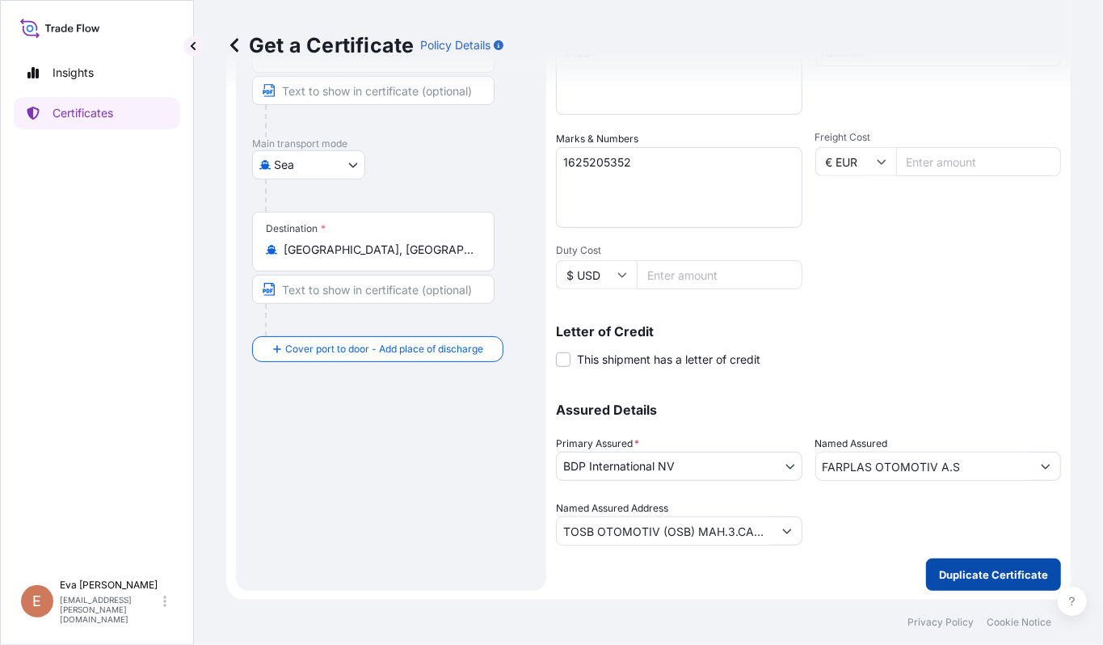
type input "18128"
click at [984, 574] on p "Duplicate Certificate" at bounding box center [993, 575] width 109 height 16
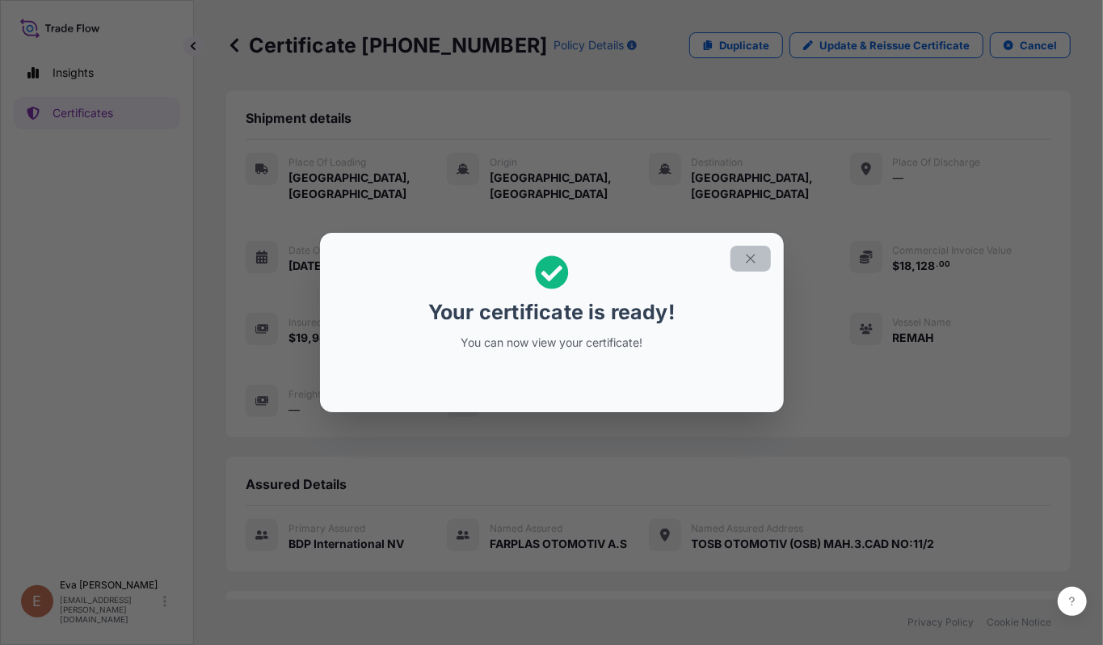
click at [748, 260] on icon "button" at bounding box center [751, 258] width 15 height 15
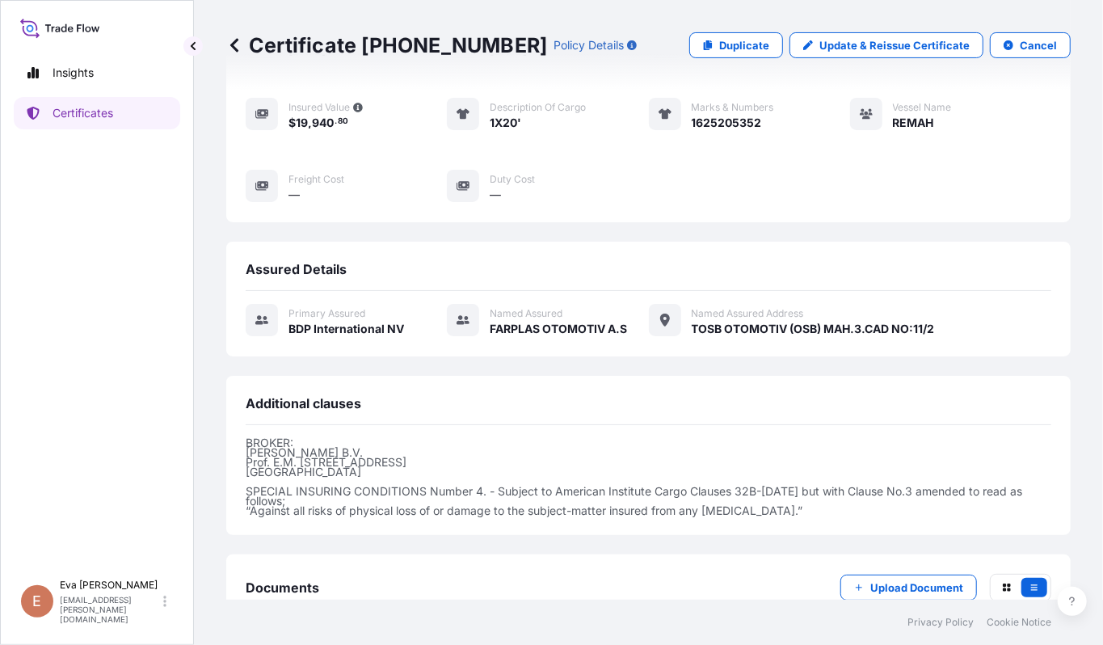
scroll to position [307, 0]
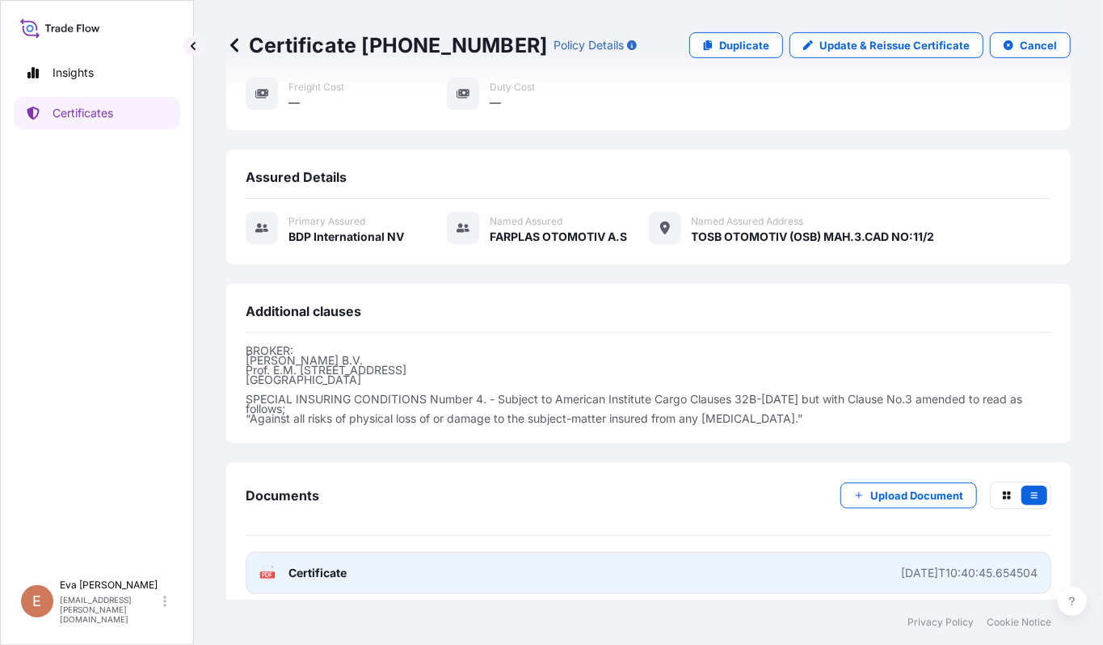
click at [305, 565] on span "Certificate" at bounding box center [318, 573] width 58 height 16
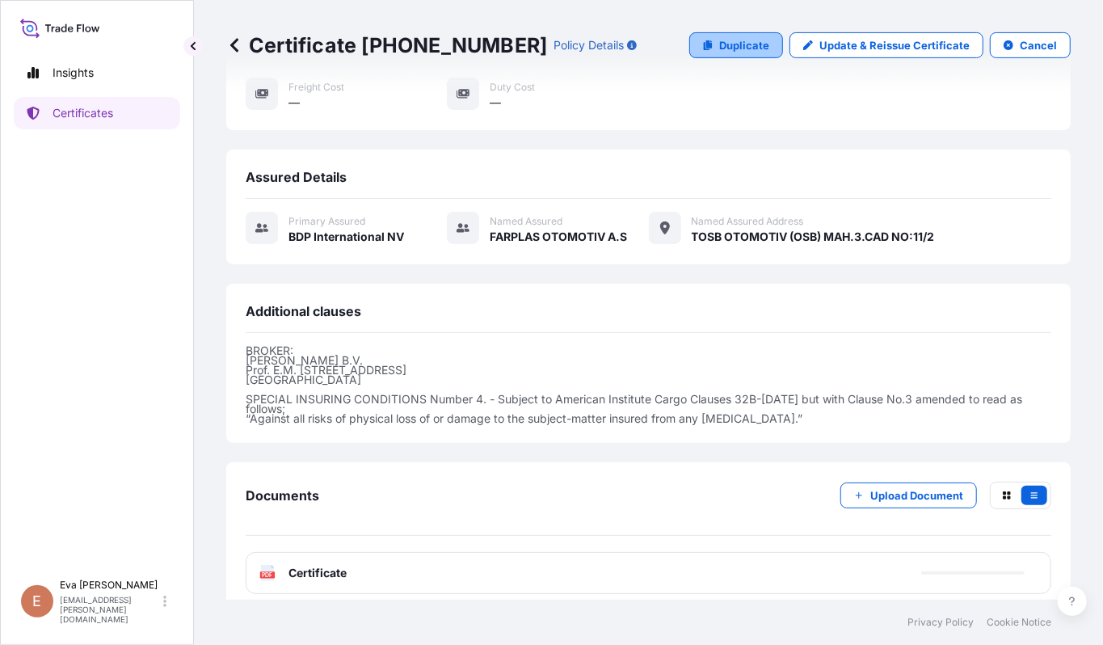
click at [719, 45] on p "Duplicate" at bounding box center [744, 45] width 50 height 16
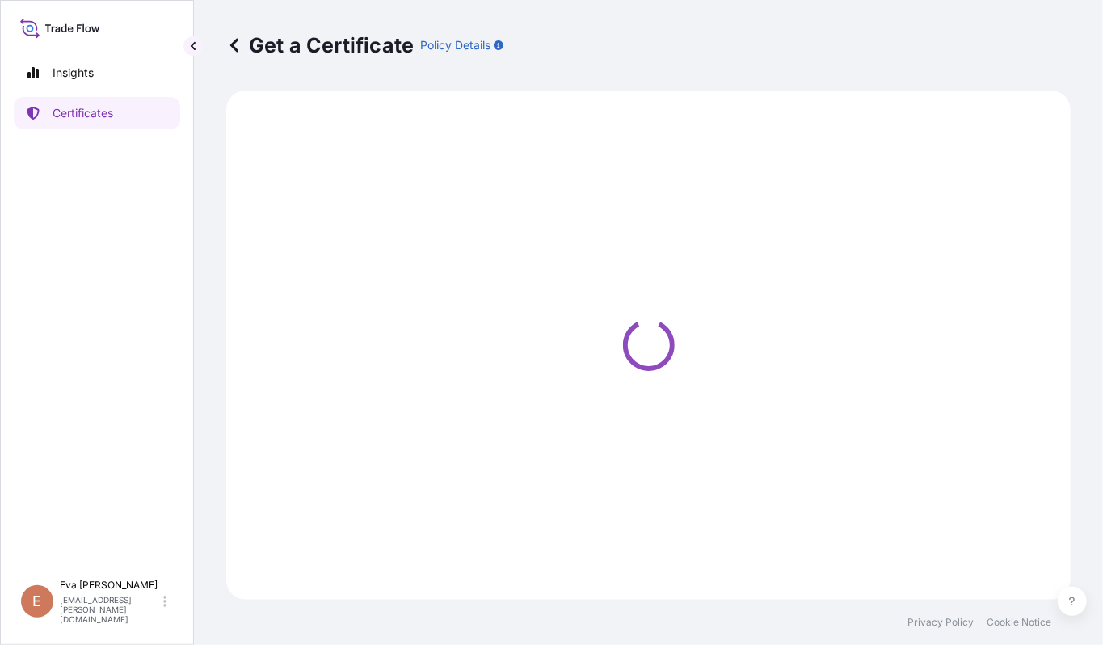
select select "Road / [GEOGRAPHIC_DATA]"
select select "Sea"
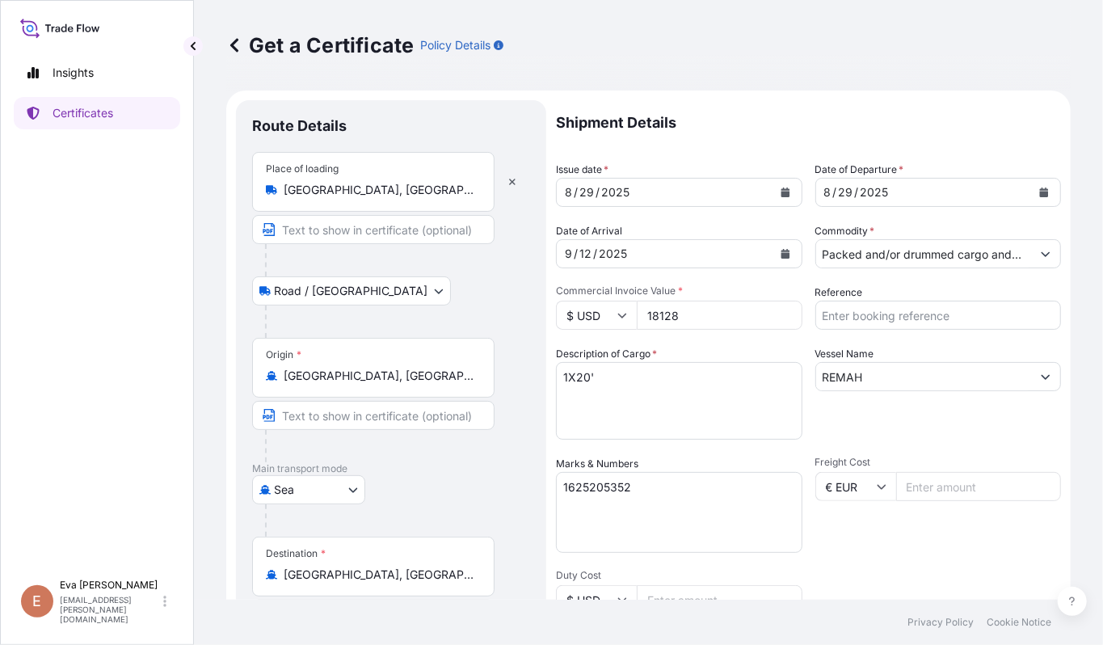
select select "32019"
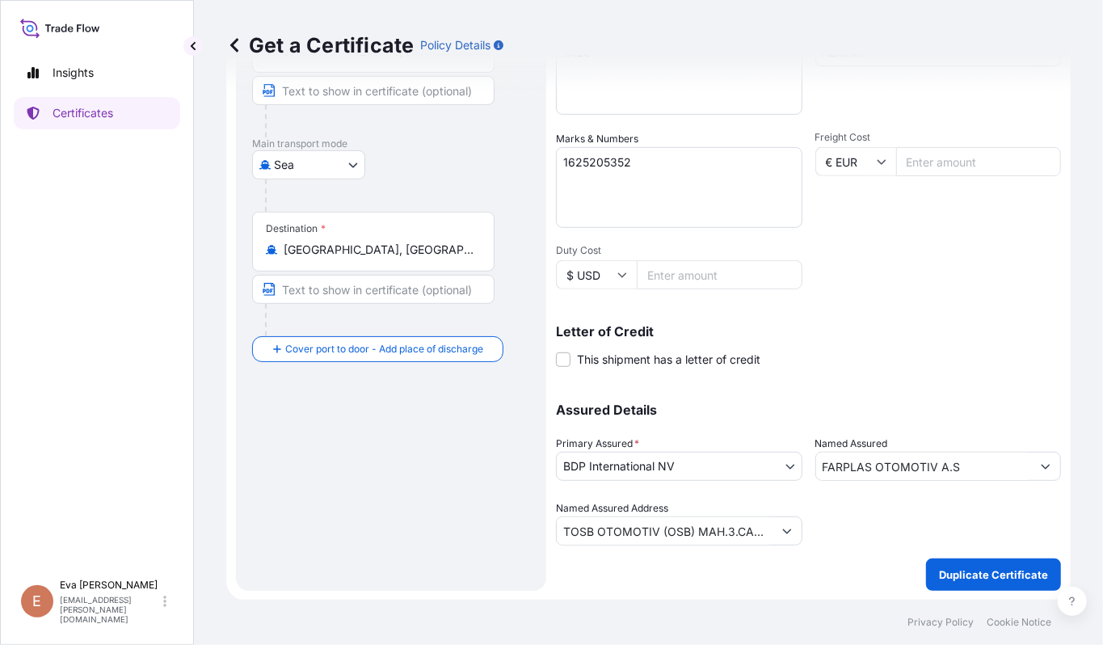
scroll to position [2, 0]
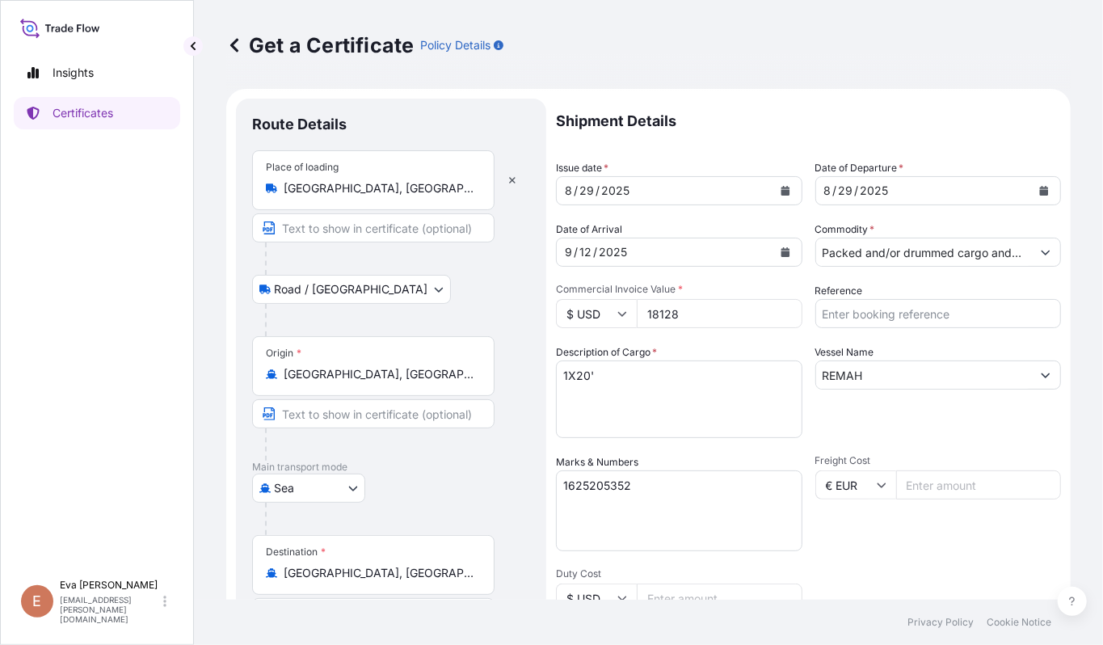
click at [667, 310] on input "18128" at bounding box center [720, 313] width 166 height 29
type input "24618"
click at [639, 486] on textarea "1625205352" at bounding box center [679, 510] width 247 height 81
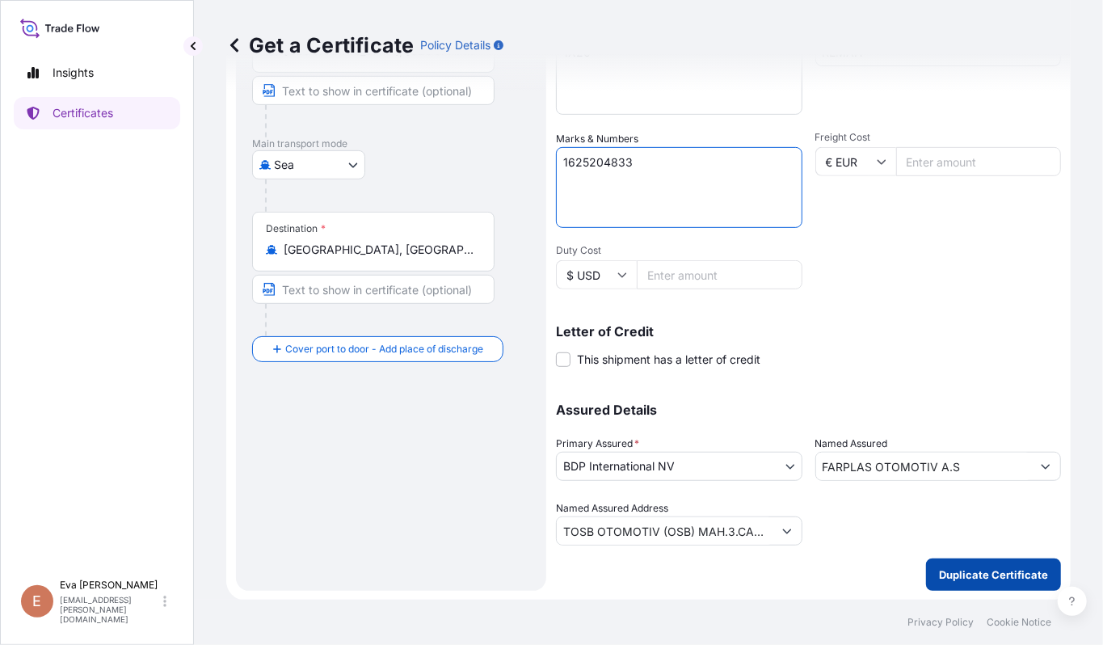
type textarea "1625204833"
click at [965, 573] on p "Duplicate Certificate" at bounding box center [993, 575] width 109 height 16
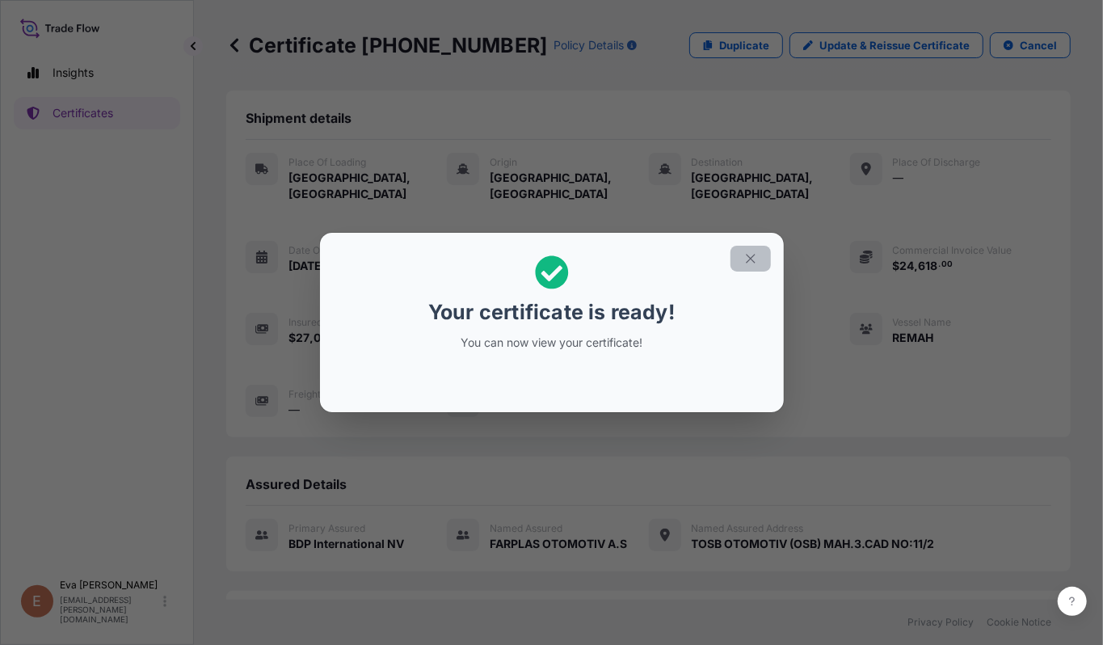
click at [747, 257] on icon "button" at bounding box center [751, 258] width 15 height 15
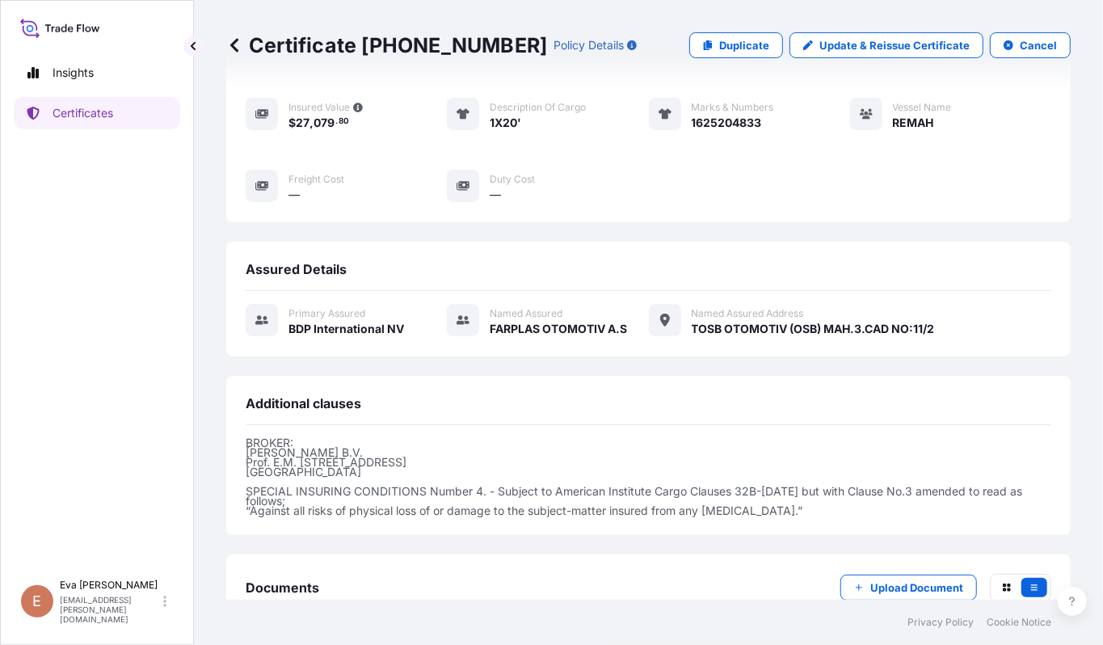
scroll to position [307, 0]
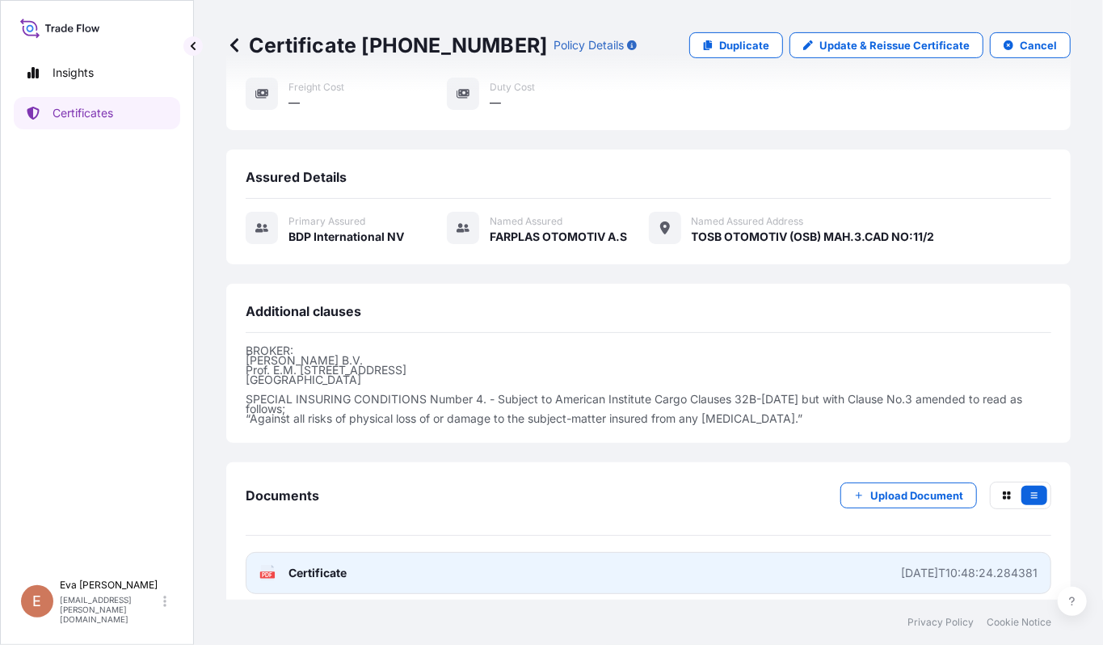
click at [289, 565] on span "Certificate" at bounding box center [318, 573] width 58 height 16
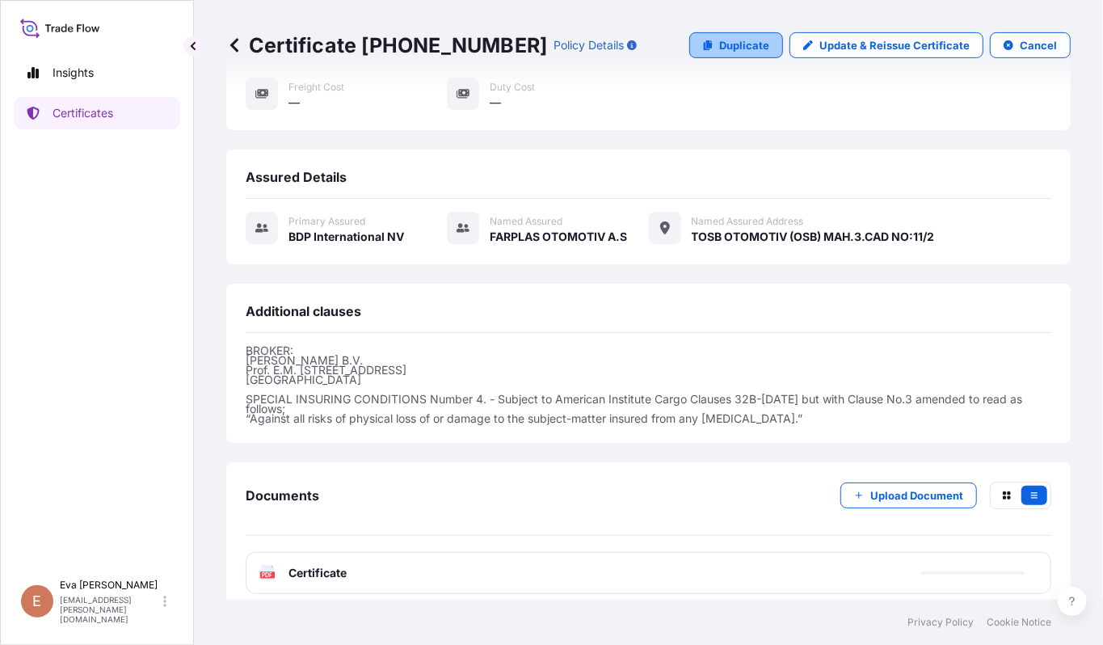
click at [728, 44] on p "Duplicate" at bounding box center [744, 45] width 50 height 16
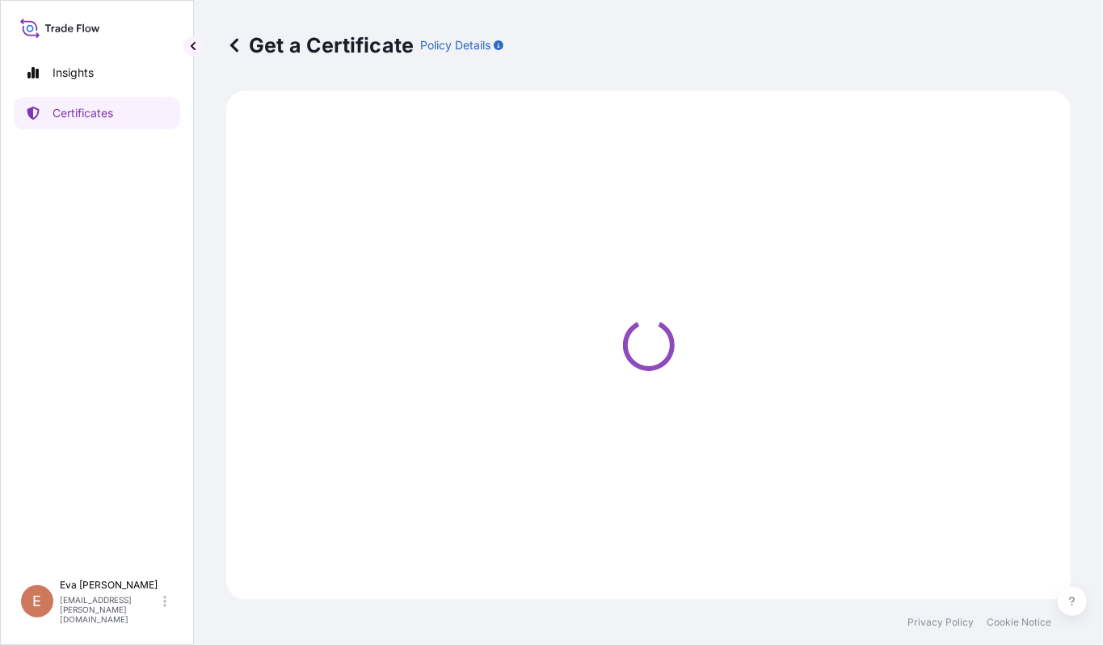
select select "Road / [GEOGRAPHIC_DATA]"
select select "Sea"
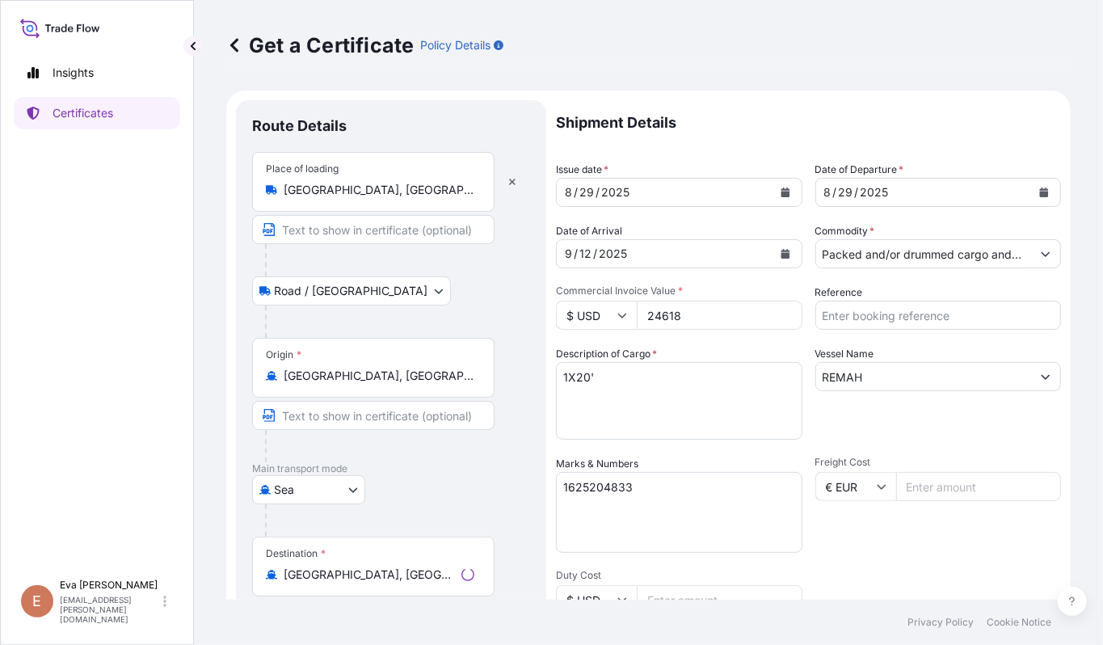
select select "32019"
click at [672, 309] on input "24618" at bounding box center [720, 315] width 166 height 29
type input "15224"
click at [630, 486] on textarea "1625204833" at bounding box center [679, 512] width 247 height 81
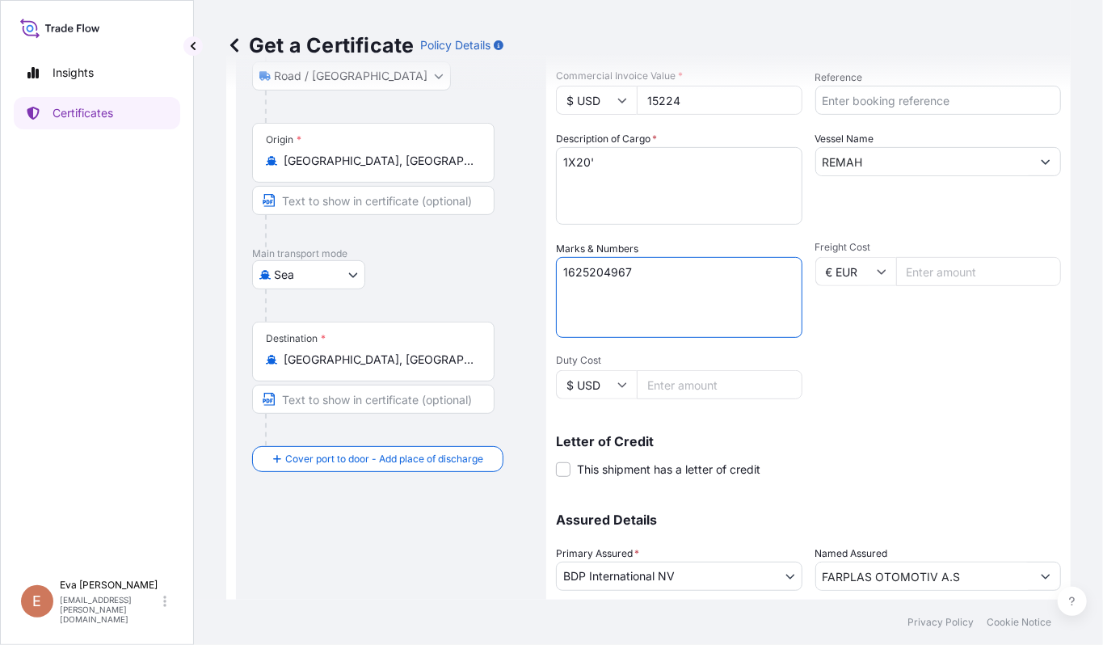
scroll to position [325, 0]
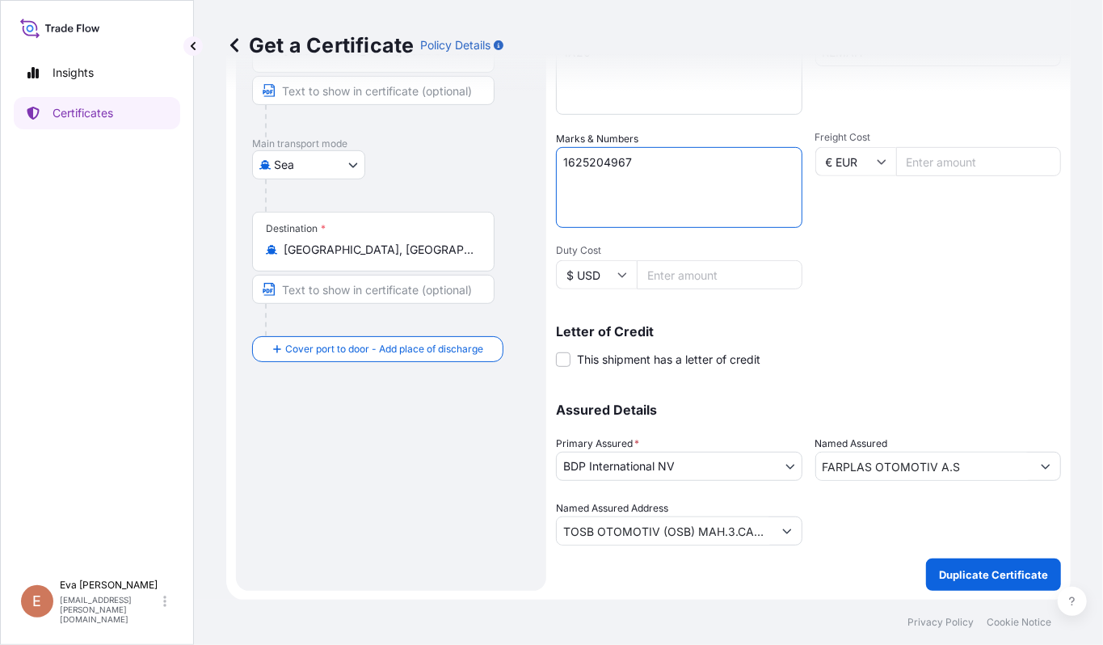
type textarea "1625204967"
click at [938, 456] on input "FARPLAS OTOMOTIV A.S" at bounding box center [924, 466] width 216 height 29
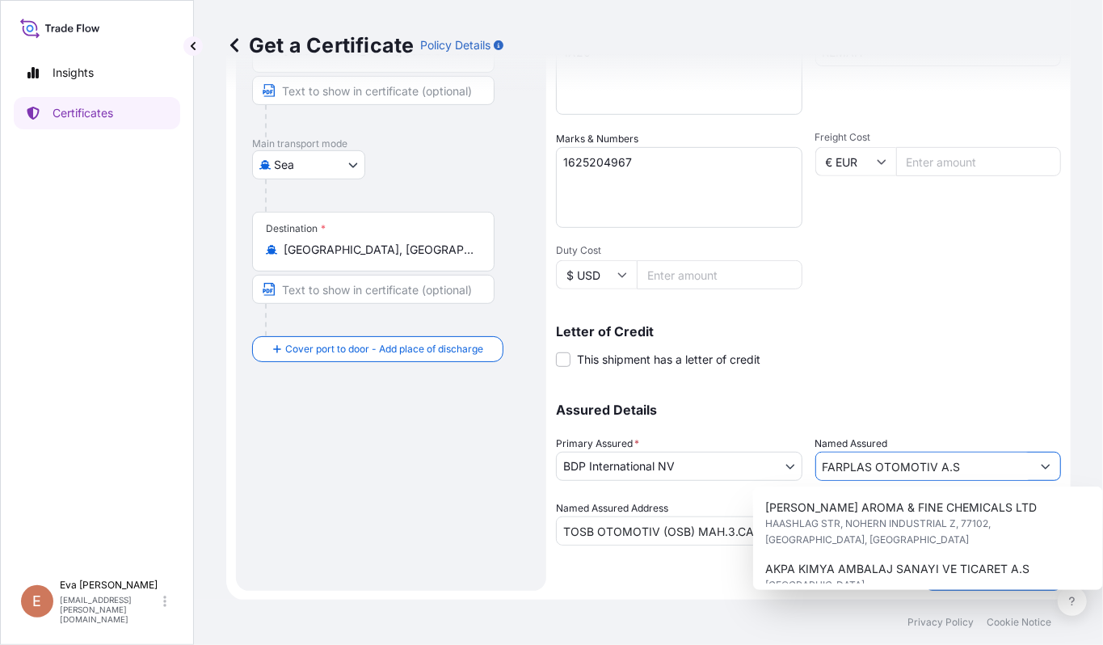
click at [938, 457] on input "FARPLAS OTOMOTIV A.S" at bounding box center [924, 466] width 216 height 29
drag, startPoint x: 981, startPoint y: 466, endPoint x: 735, endPoint y: 415, distance: 251.9
click at [735, 415] on div "Assured Details Primary Assured * BDP International NV Basell Poliolefine [GEOG…" at bounding box center [808, 465] width 505 height 162
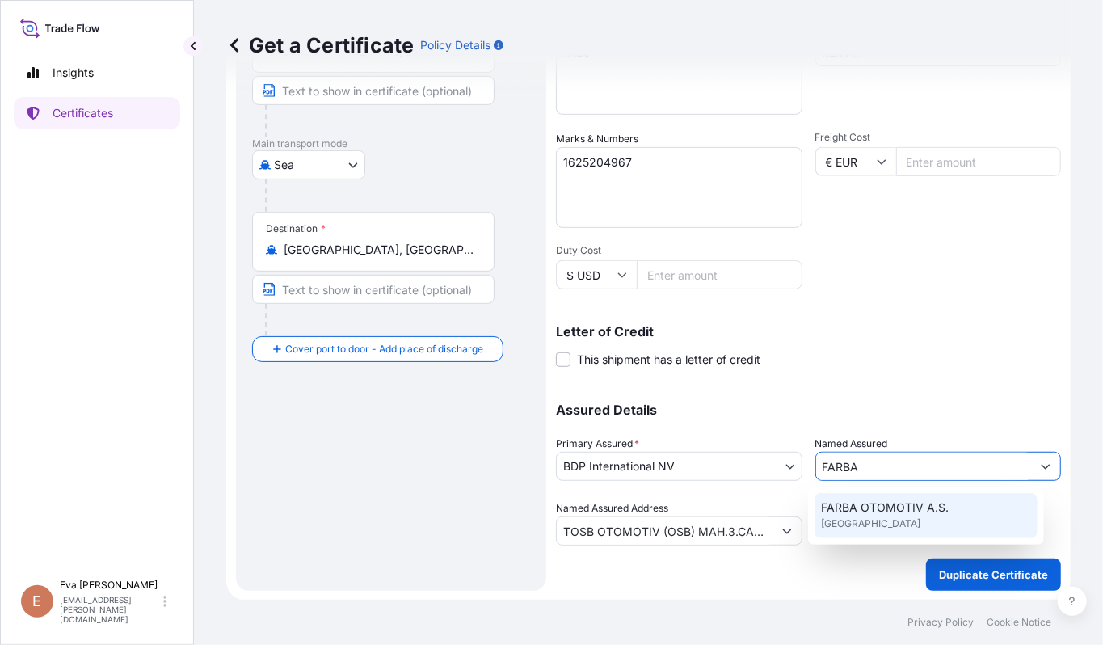
click at [874, 512] on span "FARBA OTOMOTIV A.S." at bounding box center [885, 508] width 128 height 16
type input "FARBA OTOMOTIV A.S."
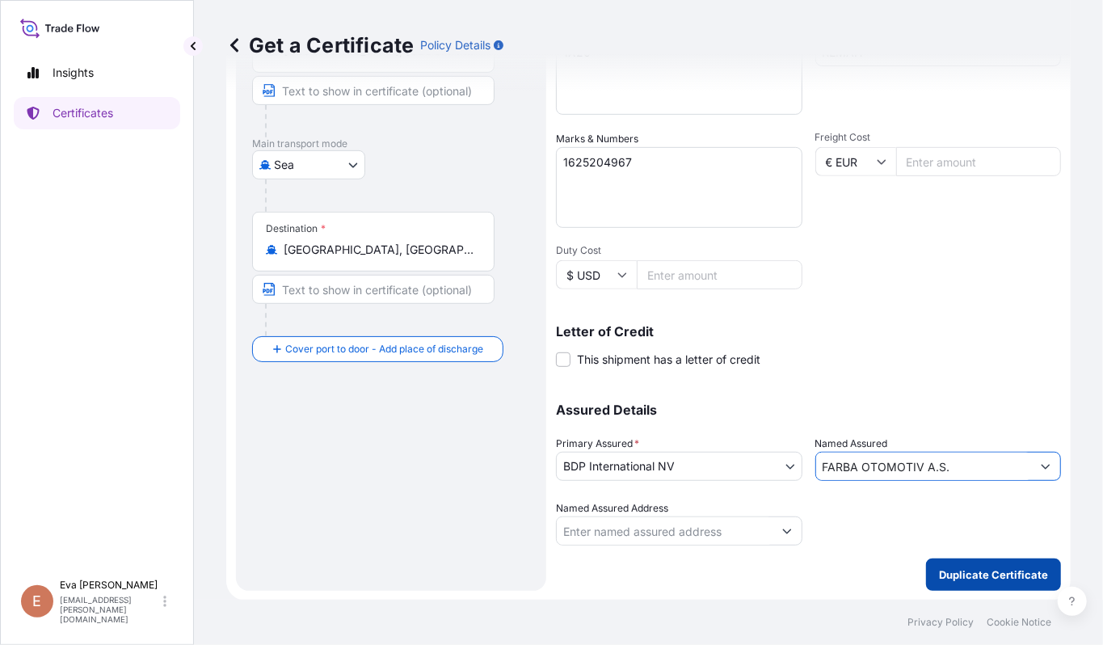
type input "FARBA OTOMOTIV A.S."
click at [981, 575] on p "Duplicate Certificate" at bounding box center [993, 575] width 109 height 16
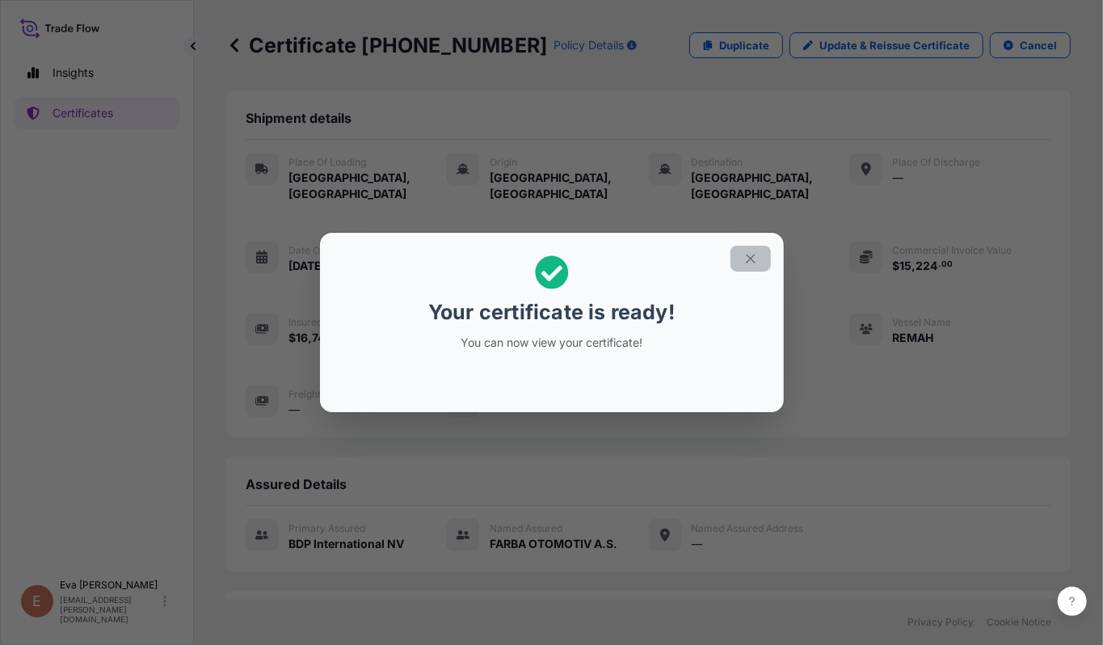
click at [753, 263] on icon "button" at bounding box center [751, 258] width 15 height 15
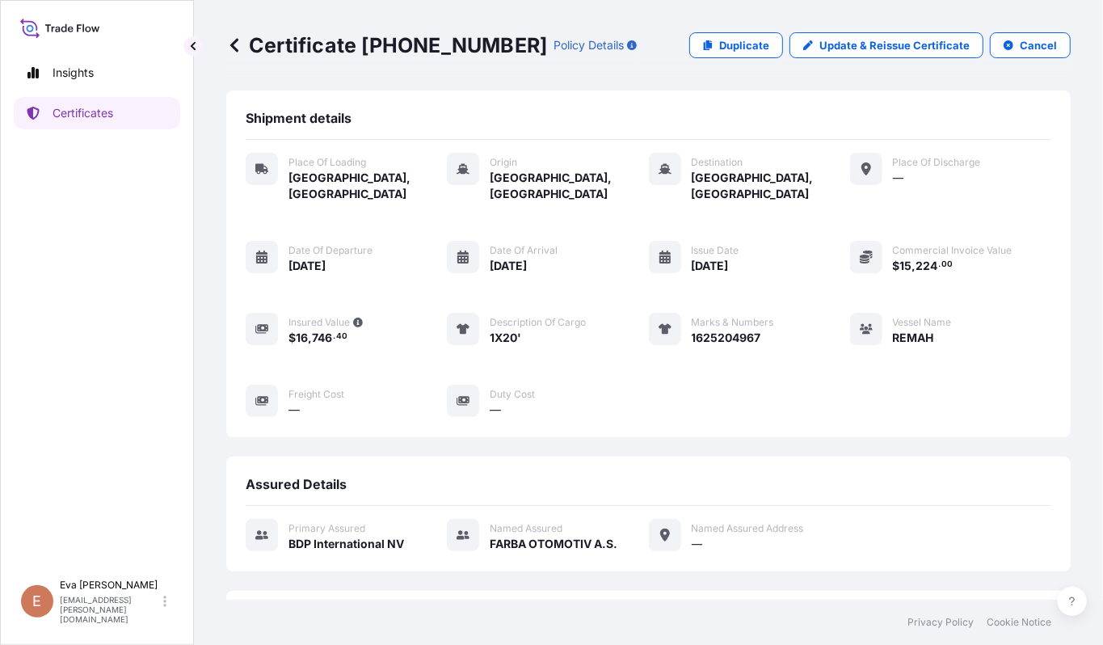
scroll to position [307, 0]
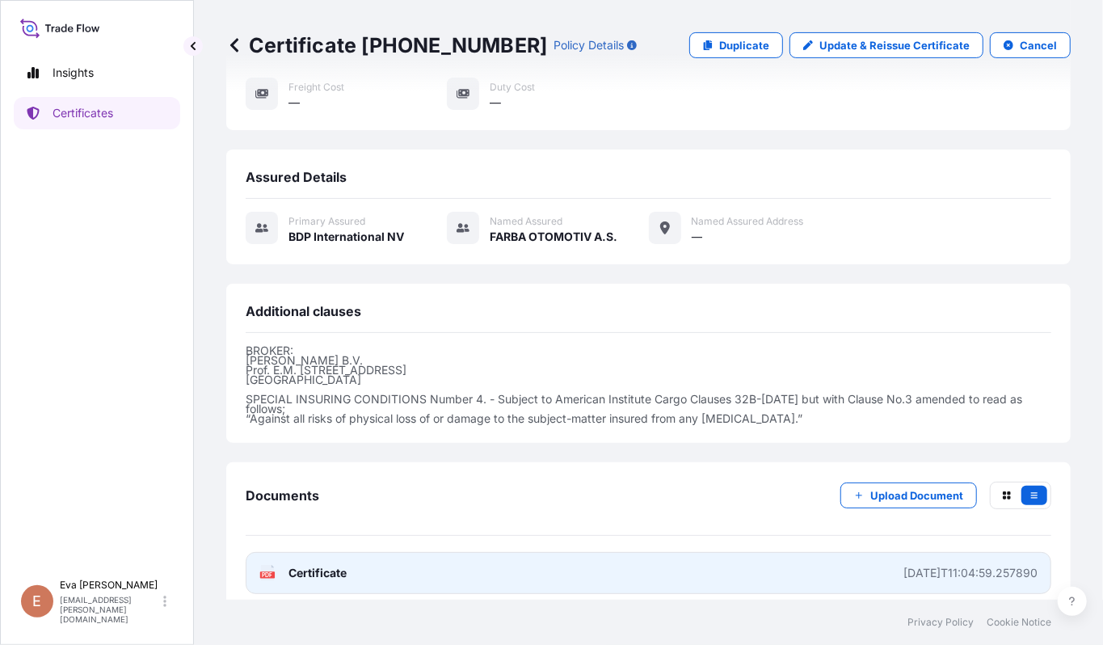
click at [275, 566] on icon "PDF" at bounding box center [267, 573] width 16 height 16
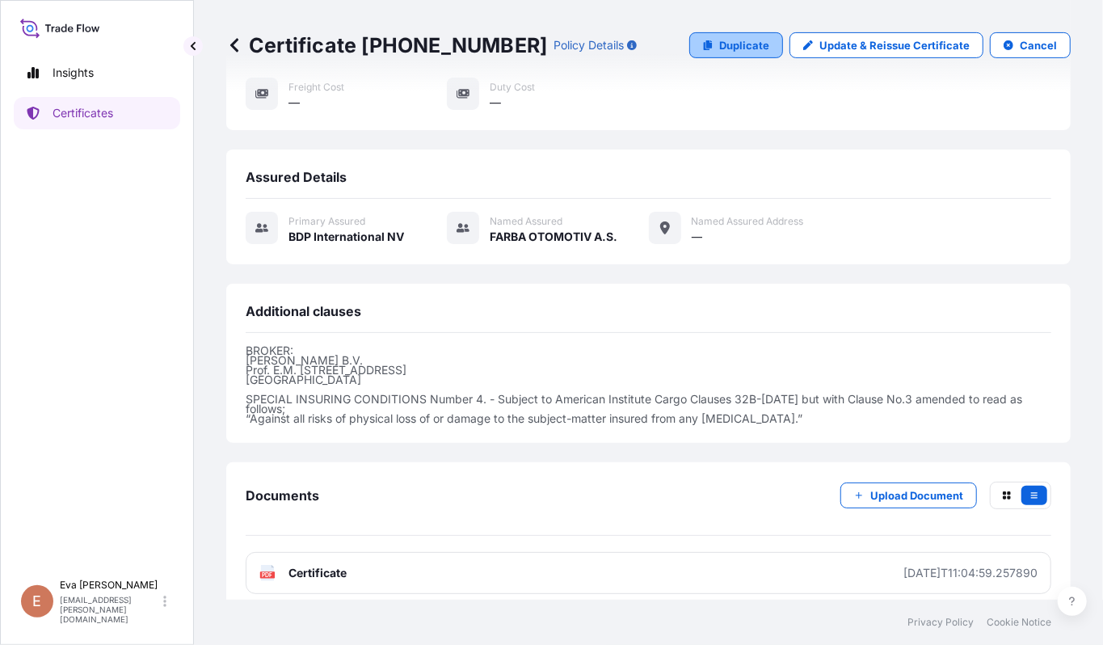
click at [722, 34] on link "Duplicate" at bounding box center [736, 45] width 94 height 26
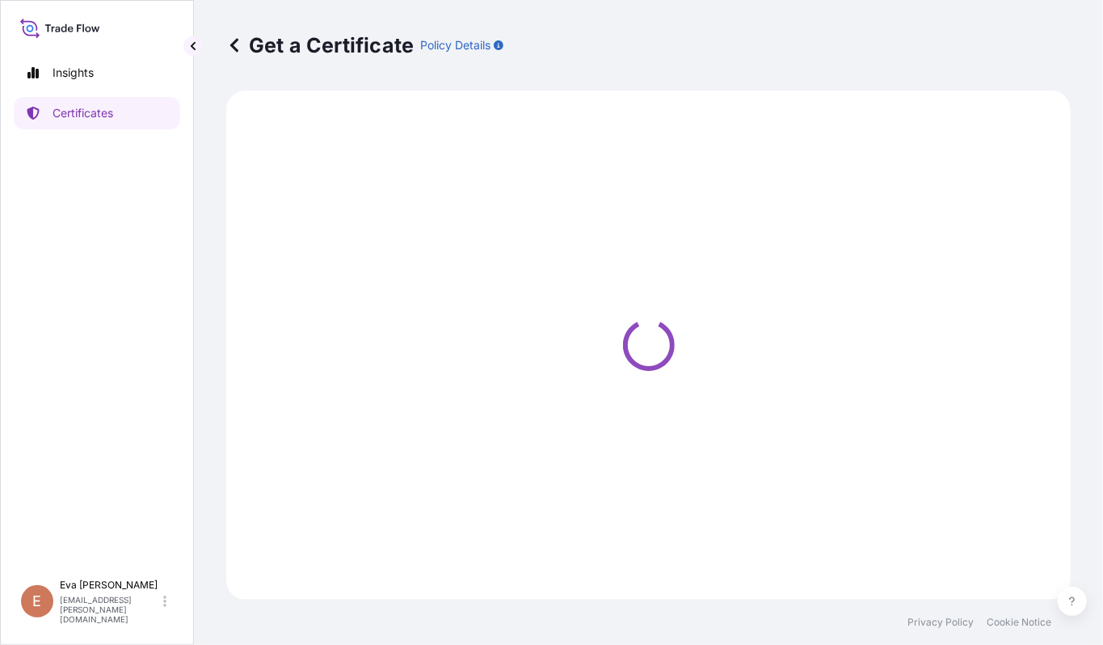
select select "Road / [GEOGRAPHIC_DATA]"
select select "Sea"
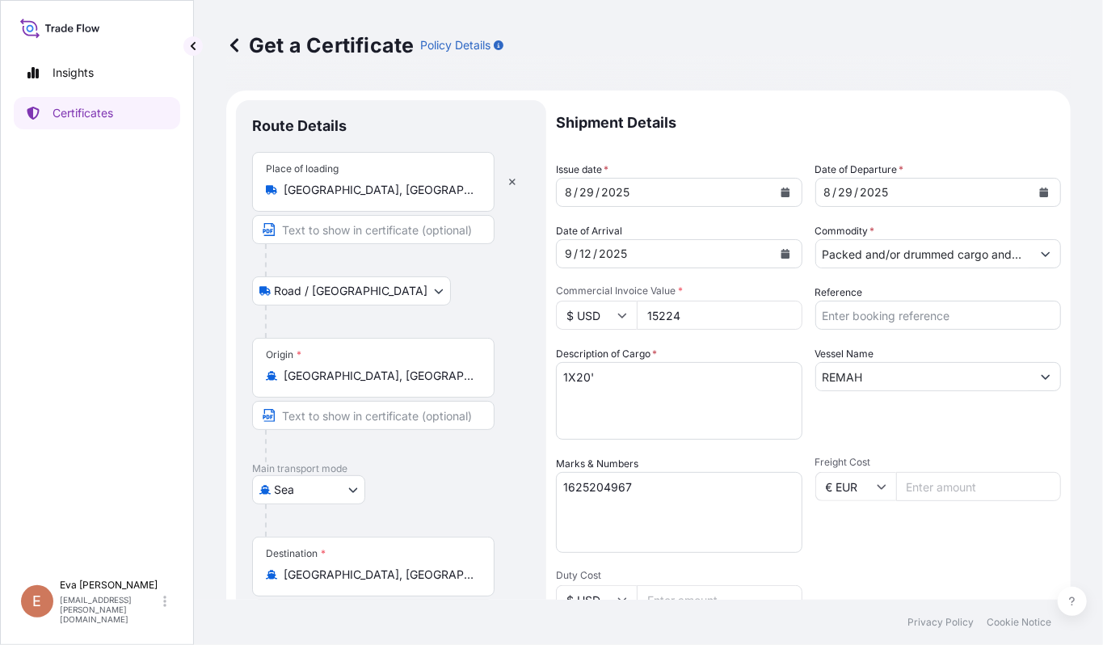
select select "32019"
click at [670, 315] on input "15224" at bounding box center [720, 315] width 166 height 29
type input "20735"
click at [655, 502] on textarea "1625204967" at bounding box center [679, 512] width 247 height 81
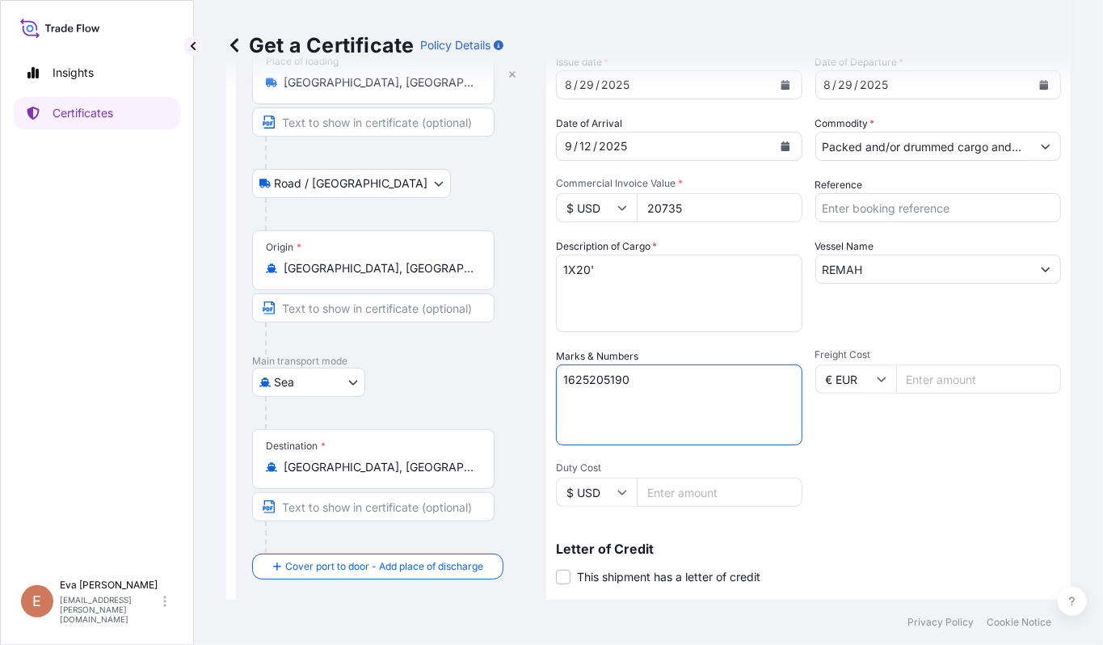
scroll to position [325, 0]
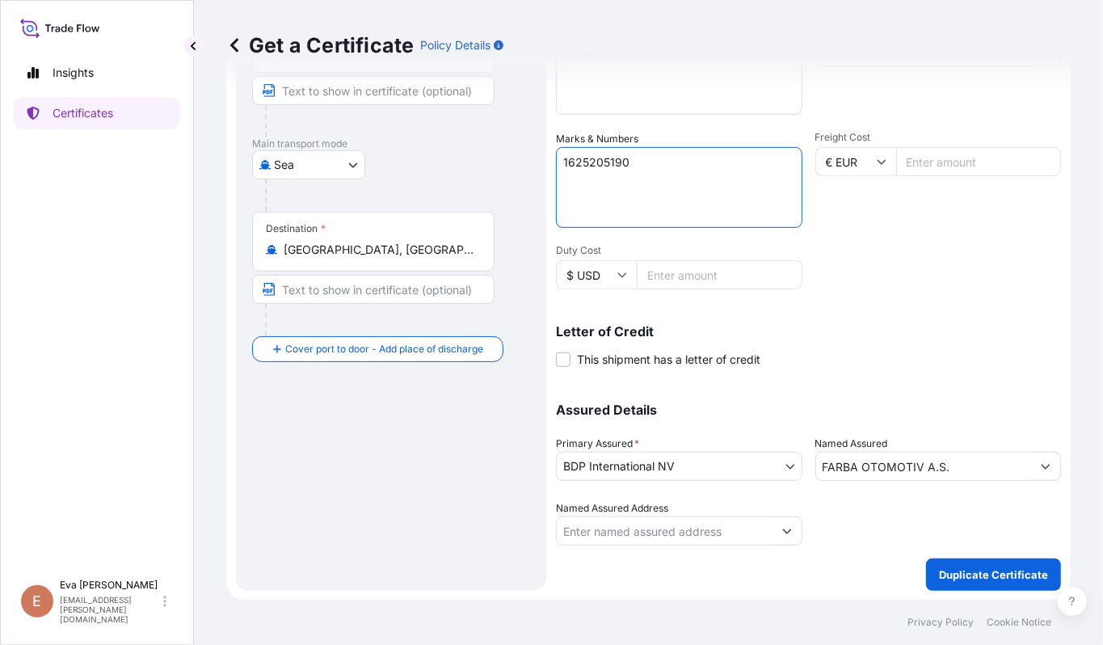
type textarea "1625205190"
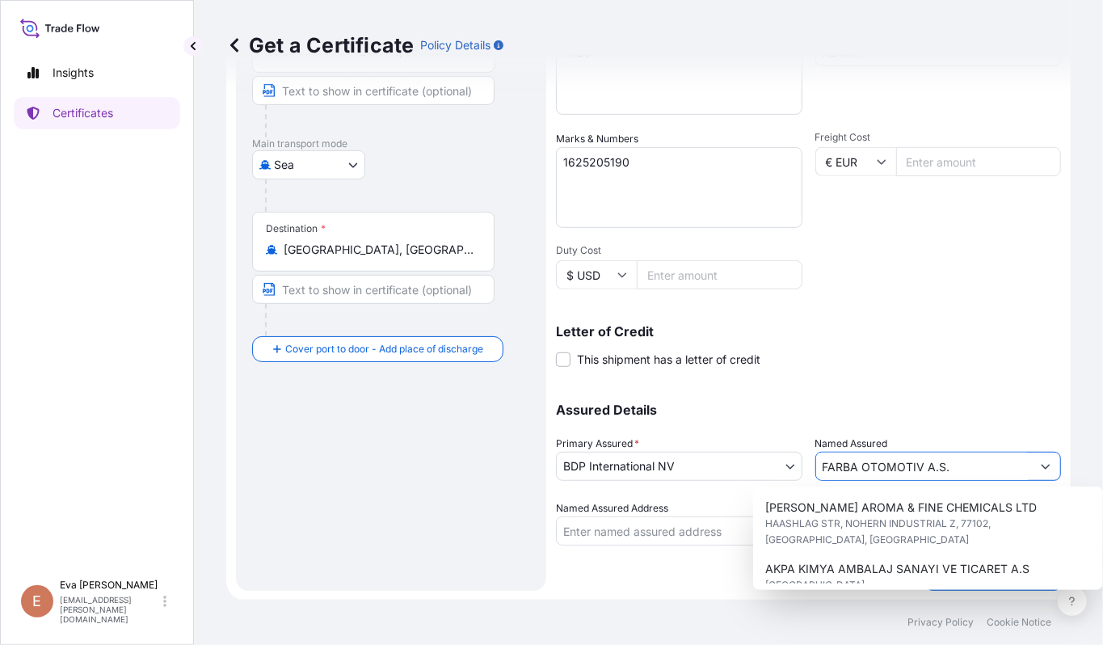
drag, startPoint x: 1007, startPoint y: 466, endPoint x: 719, endPoint y: 443, distance: 289.4
click at [719, 443] on div "Assured Details Primary Assured * BDP International NV Basell Poliolefine [GEOG…" at bounding box center [808, 465] width 505 height 162
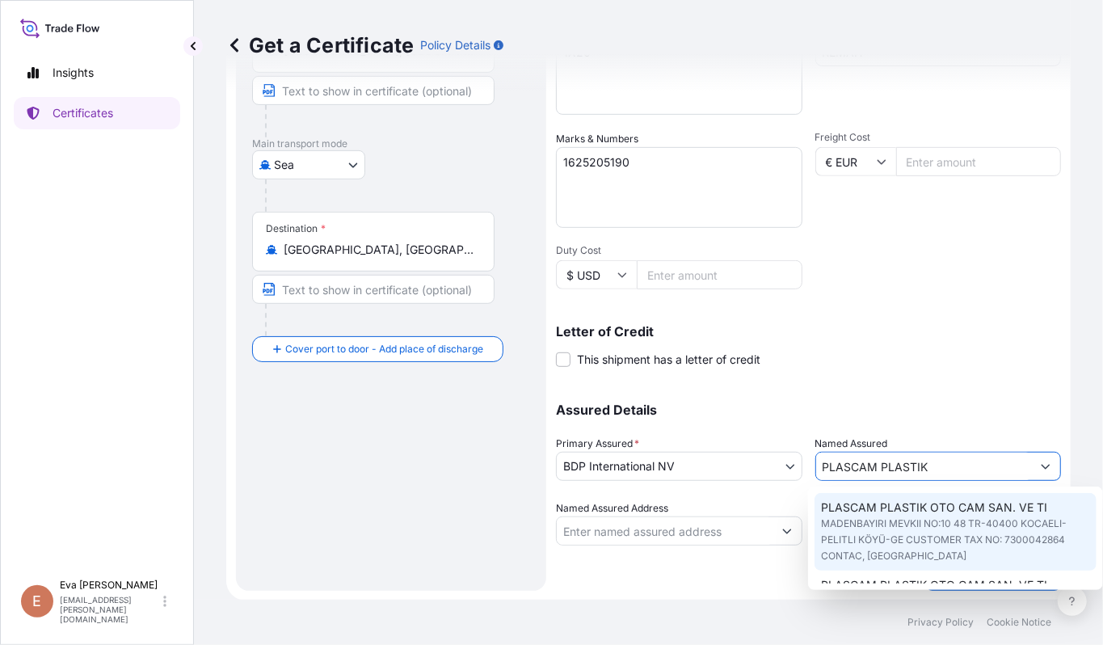
click at [917, 503] on span "PLASCAM PLASTIK OTO CAM SAN. VE TI" at bounding box center [934, 508] width 226 height 16
type input "PLASCAM PLASTIK OTO CAM SAN. VE TI"
type input "MADENBAYIRI MEVKII NO:10 48TR-40400 KOCAELI-PELITLI KÖYÜ-GECUSTOMER TAX NO: 730…"
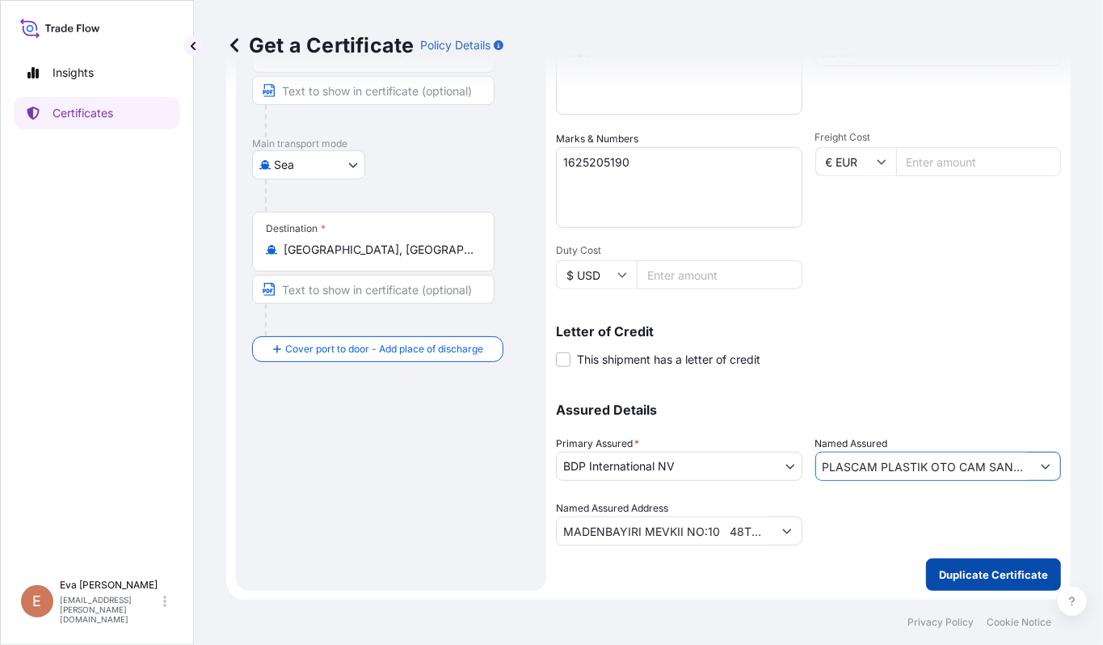
type input "PLASCAM PLASTIK OTO CAM SAN. VE TI"
click at [967, 576] on p "Duplicate Certificate" at bounding box center [993, 575] width 109 height 16
type input "MADENBAYIRI MEVKII NO:10 48TR-40400 KOCAELI-PELITLI KÖYÜ-GECUSTOMER TAX NO: 730…"
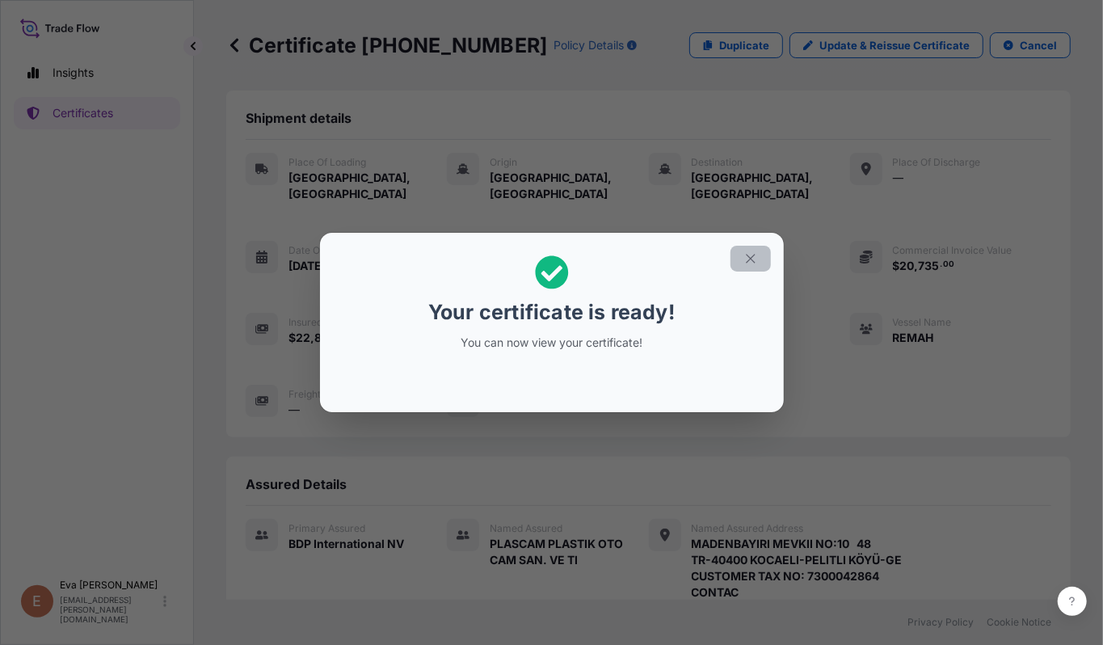
click at [754, 255] on icon "button" at bounding box center [750, 259] width 9 height 9
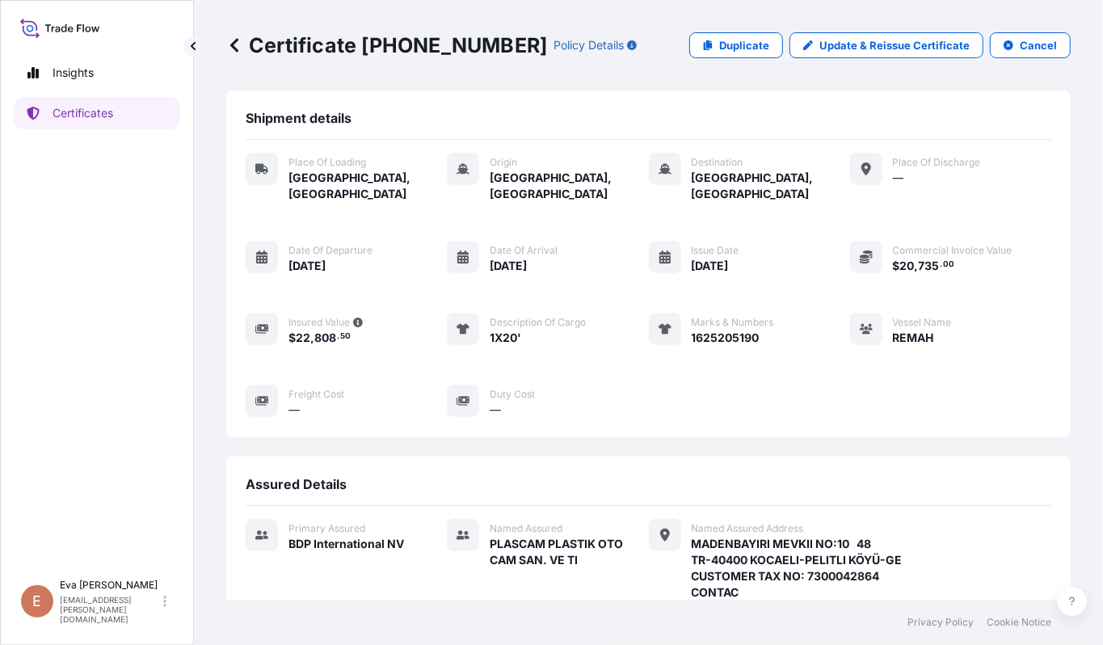
scroll to position [356, 0]
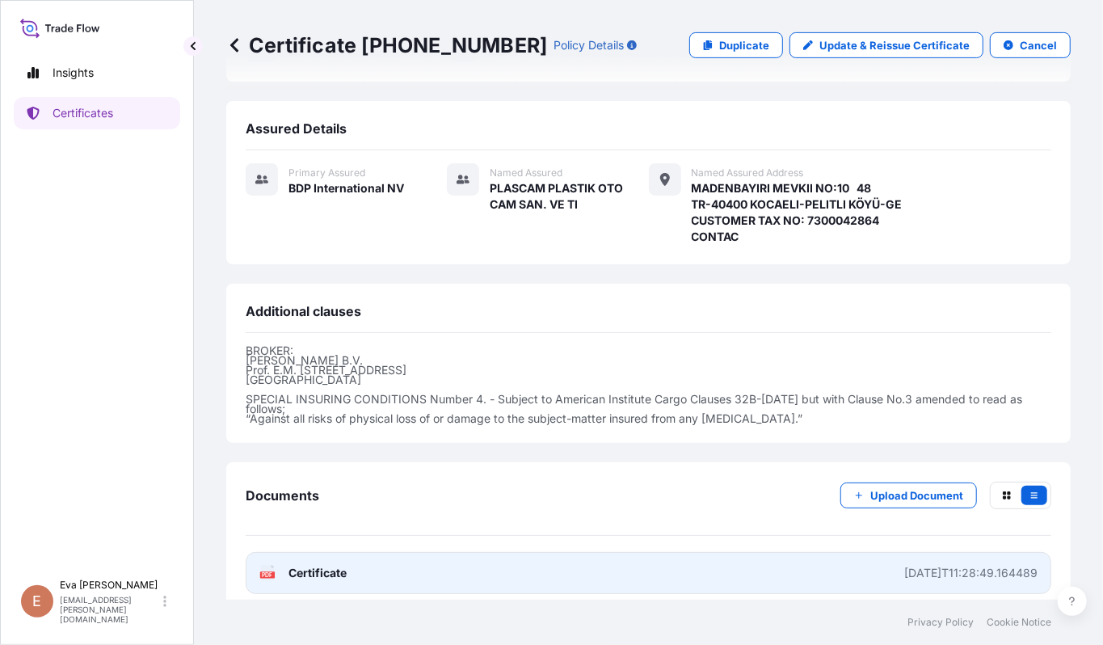
click at [269, 572] on text "PDF" at bounding box center [268, 575] width 11 height 6
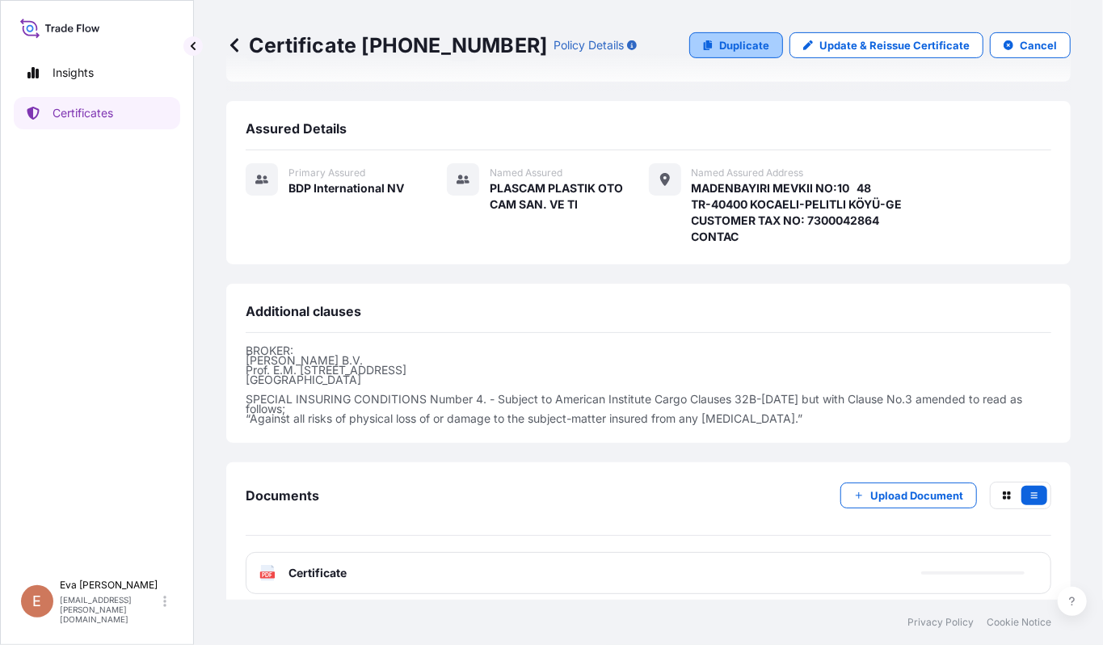
click at [725, 53] on p "Duplicate" at bounding box center [744, 45] width 50 height 16
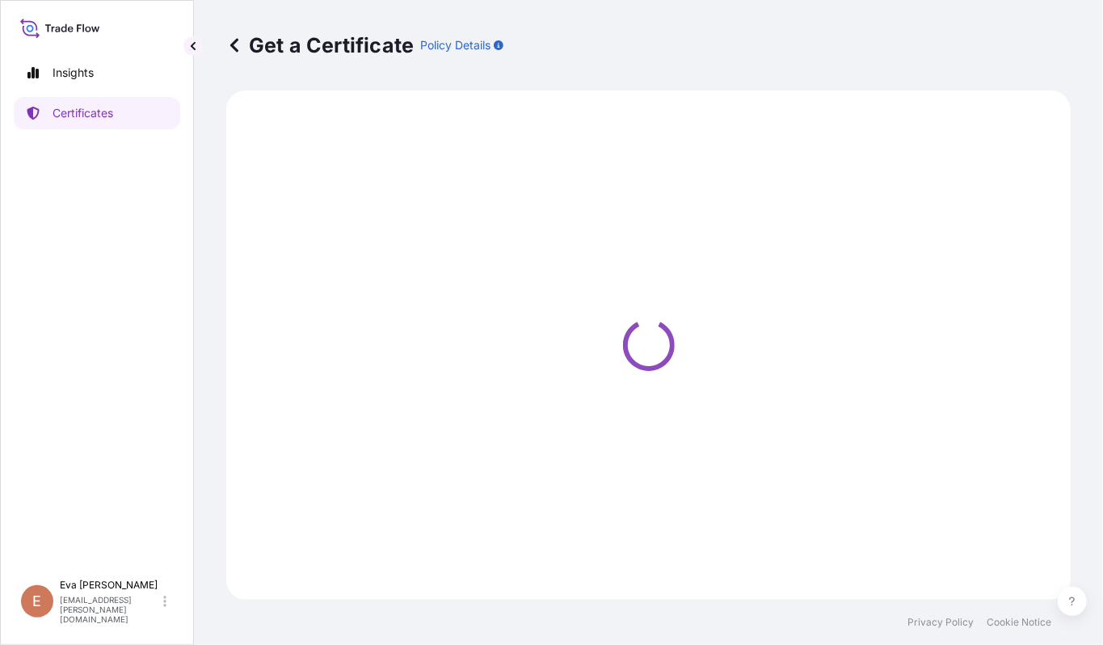
select select "Road / [GEOGRAPHIC_DATA]"
select select "Sea"
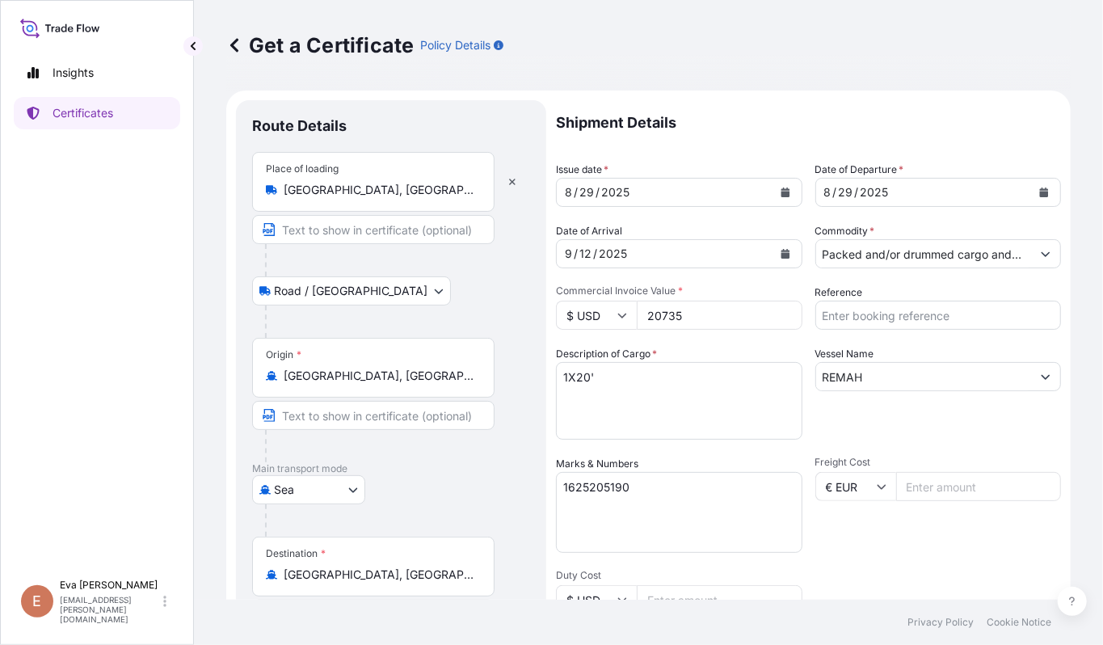
type input "MADENBAYIRI MEVKII NO:10 48TR-40400 KOCAELI-PELITLI KÖYÜ-GECUSTOMER TAX NO: 730…"
select select "32019"
click at [670, 311] on input "20735" at bounding box center [720, 315] width 166 height 29
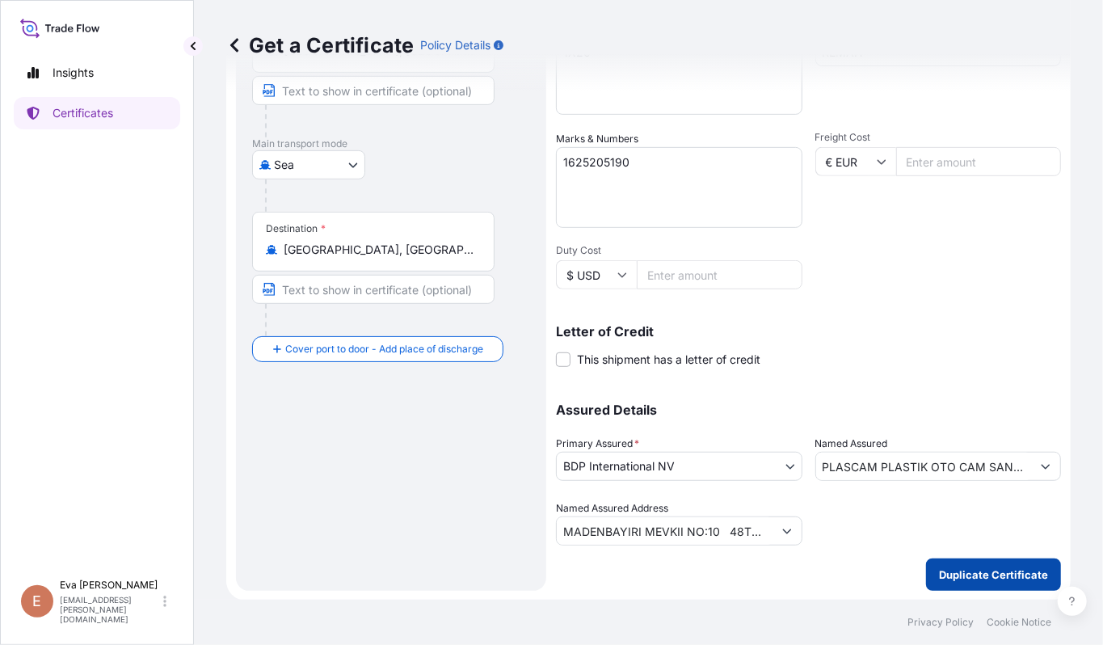
click at [967, 586] on button "Duplicate Certificate" at bounding box center [993, 575] width 135 height 32
type input "MADENBAYIRI MEVKII NO:10 48TR-40400 KOCAELI-PELITLI KÖYÜ-GECUSTOMER TAX NO: 730…"
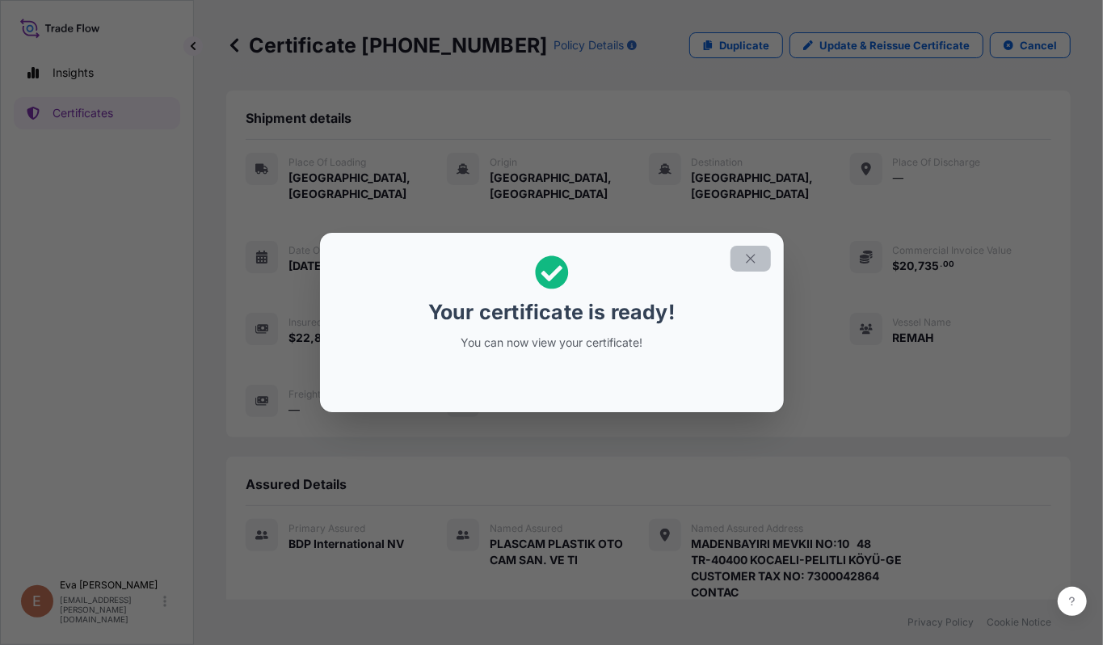
click at [751, 254] on icon "button" at bounding box center [751, 258] width 15 height 15
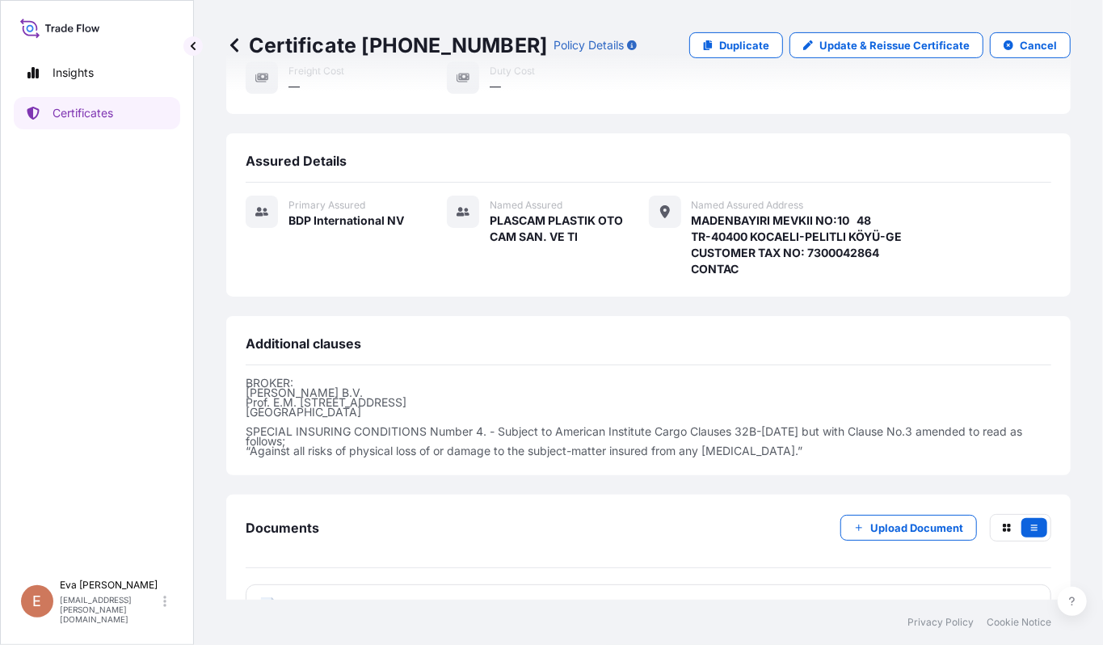
scroll to position [356, 0]
